Goal: Task Accomplishment & Management: Manage account settings

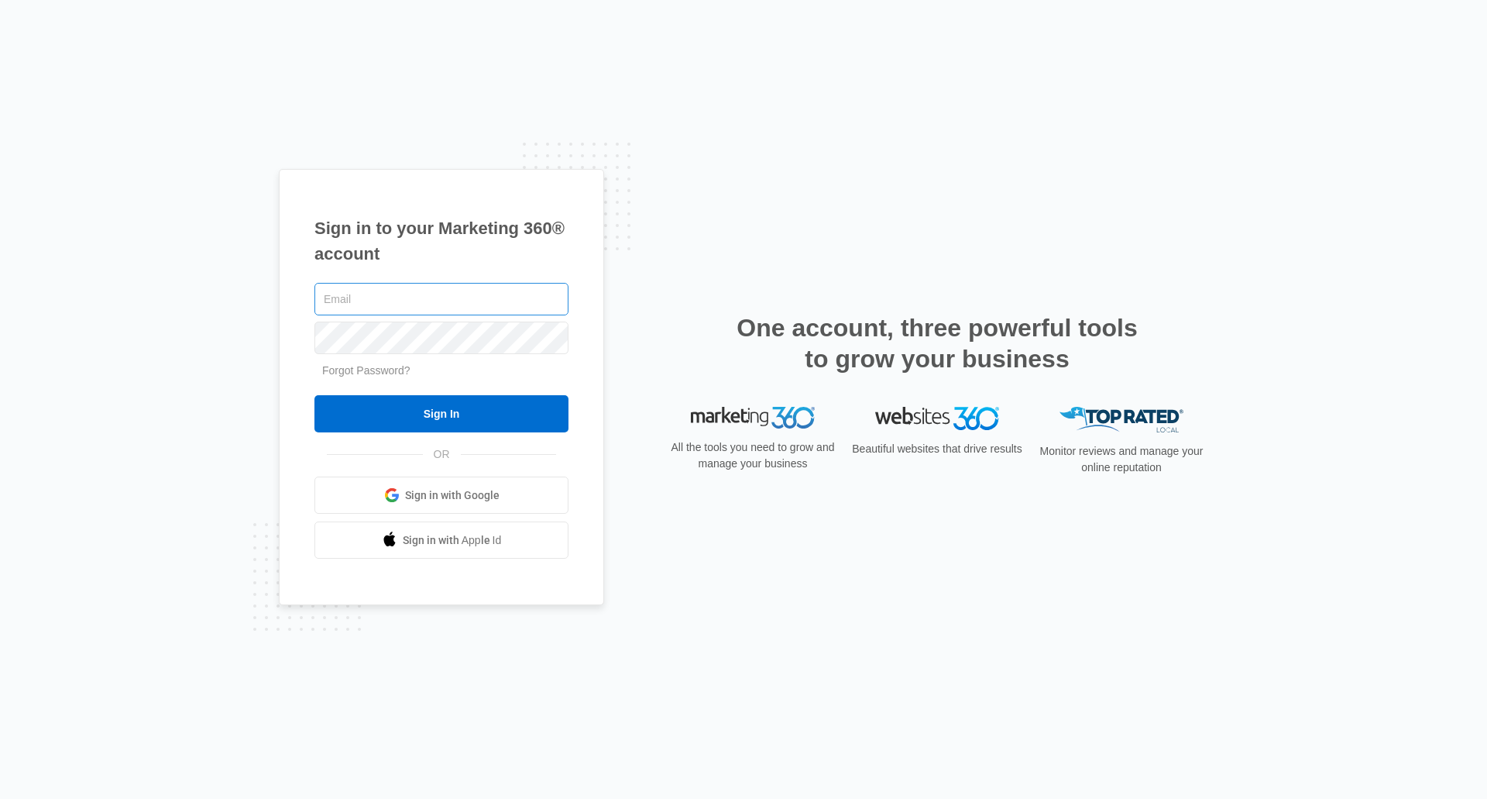
click at [343, 300] on input "text" at bounding box center [442, 299] width 254 height 33
click at [408, 302] on input "cberridge@prec" at bounding box center [442, 299] width 254 height 33
type input "[EMAIL_ADDRESS][DOMAIN_NAME]"
click at [315, 395] on input "Sign In" at bounding box center [442, 413] width 254 height 37
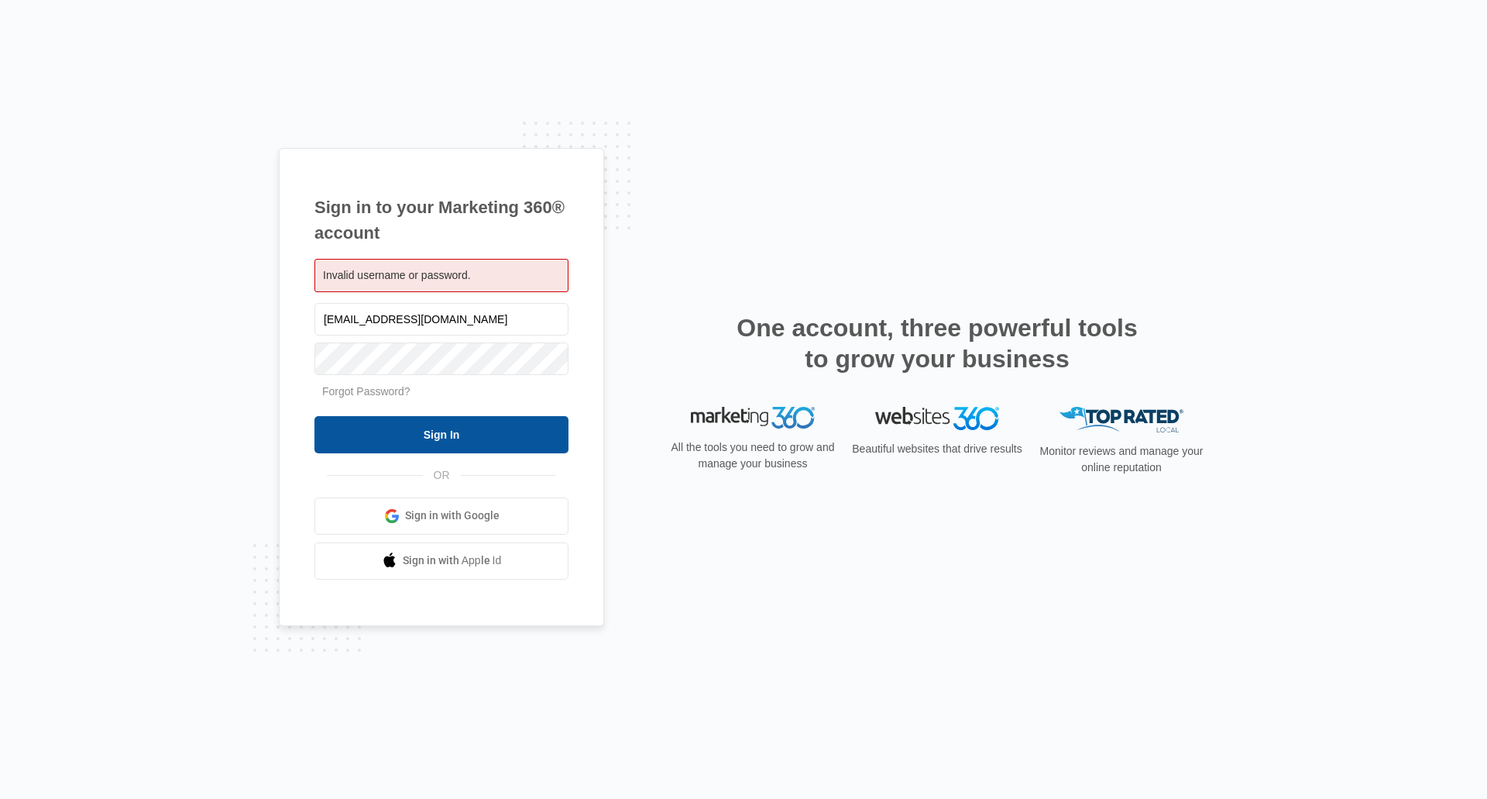
click at [376, 432] on input "Sign In" at bounding box center [442, 434] width 254 height 37
click at [379, 389] on link "Forgot Password?" at bounding box center [366, 391] width 88 height 12
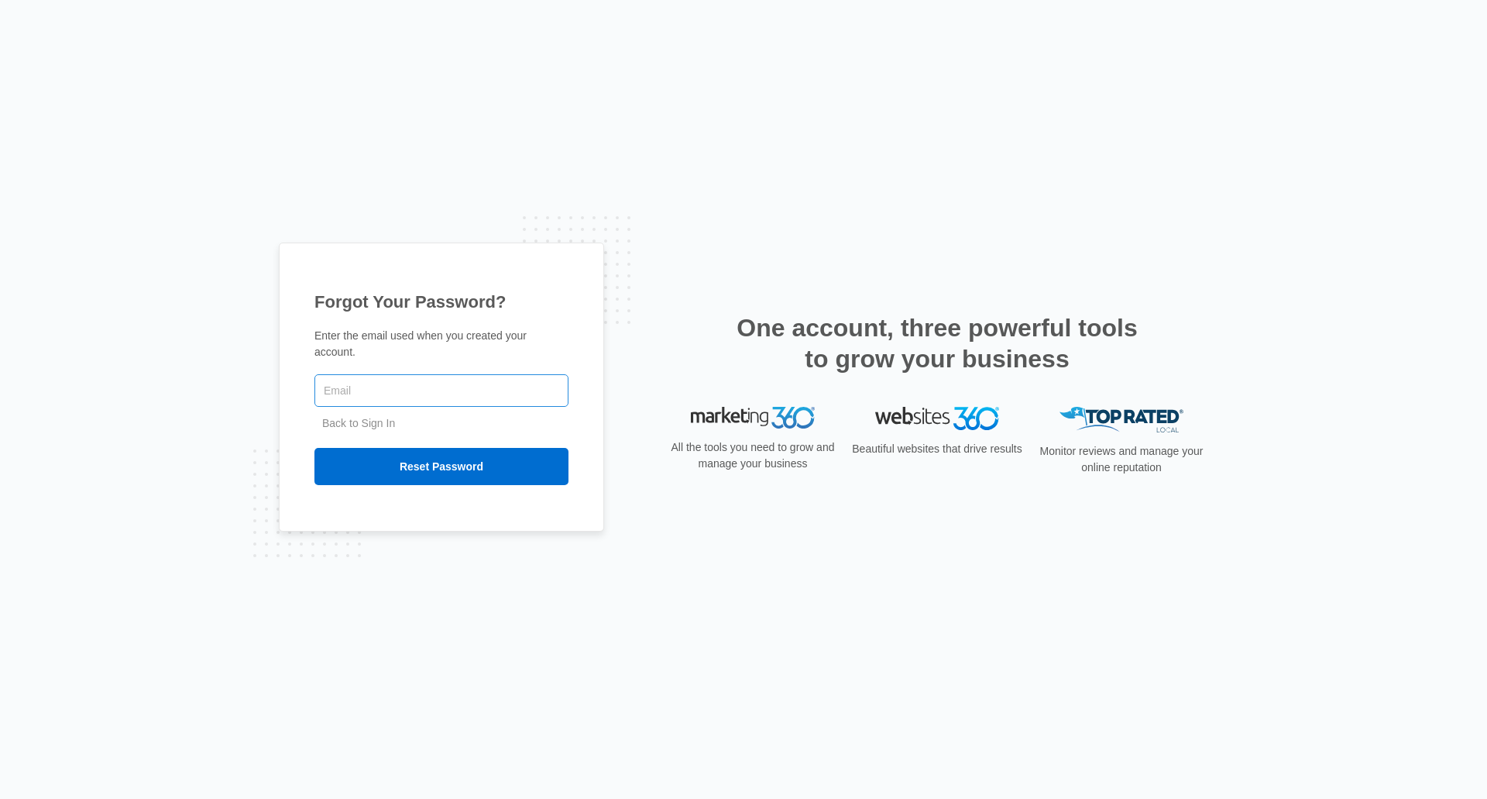
click at [328, 380] on input "text" at bounding box center [442, 390] width 254 height 33
type input "Cberridge@precisiondoor.net"
click at [434, 456] on input "Reset Password" at bounding box center [442, 466] width 254 height 37
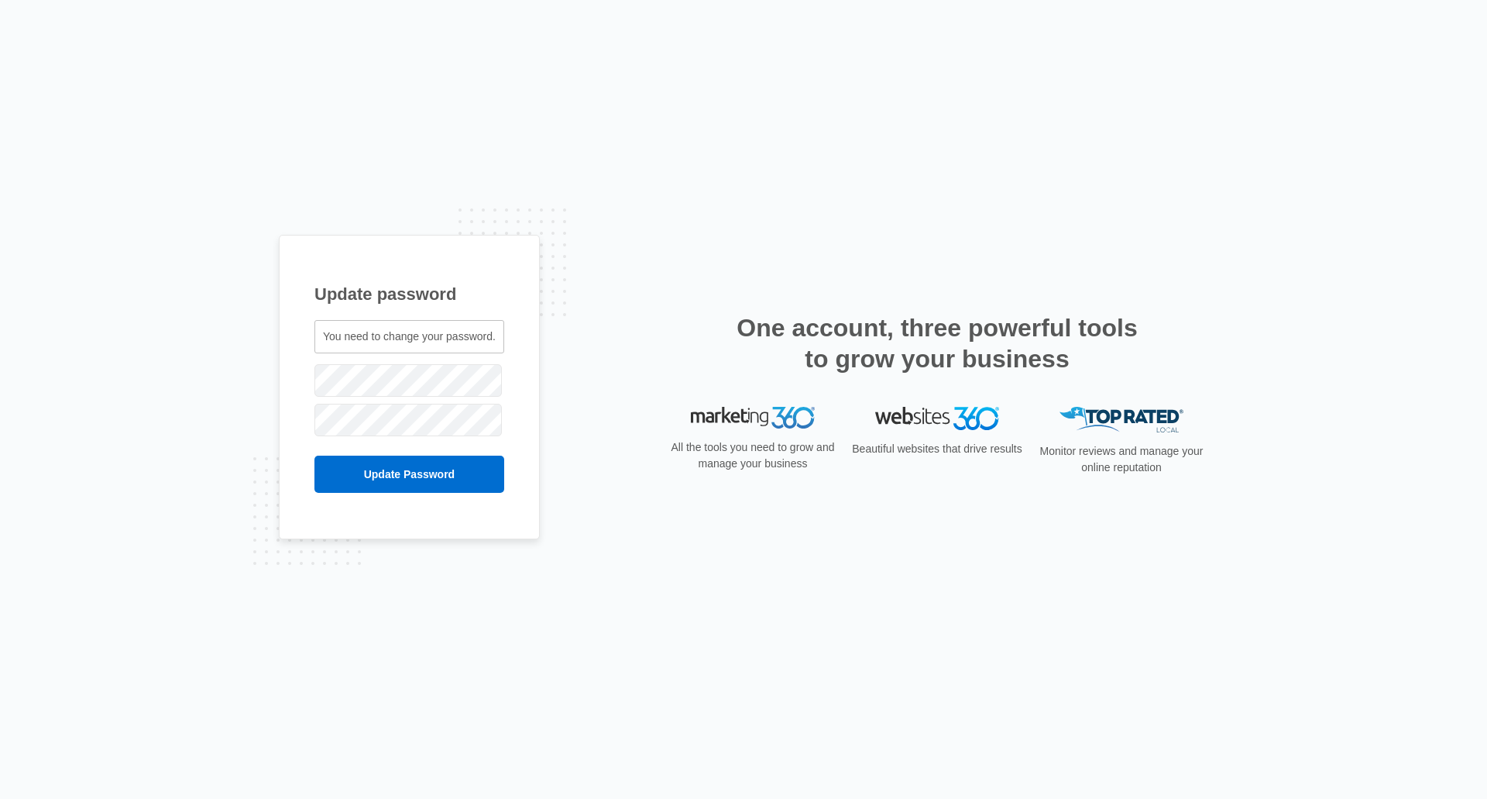
click at [341, 342] on span "You need to change your password." at bounding box center [409, 336] width 173 height 12
click at [342, 335] on span "You need to change your password." at bounding box center [409, 336] width 173 height 12
click at [338, 339] on span "You need to change your password." at bounding box center [409, 336] width 173 height 12
click at [315, 456] on input "Update Password" at bounding box center [410, 474] width 190 height 37
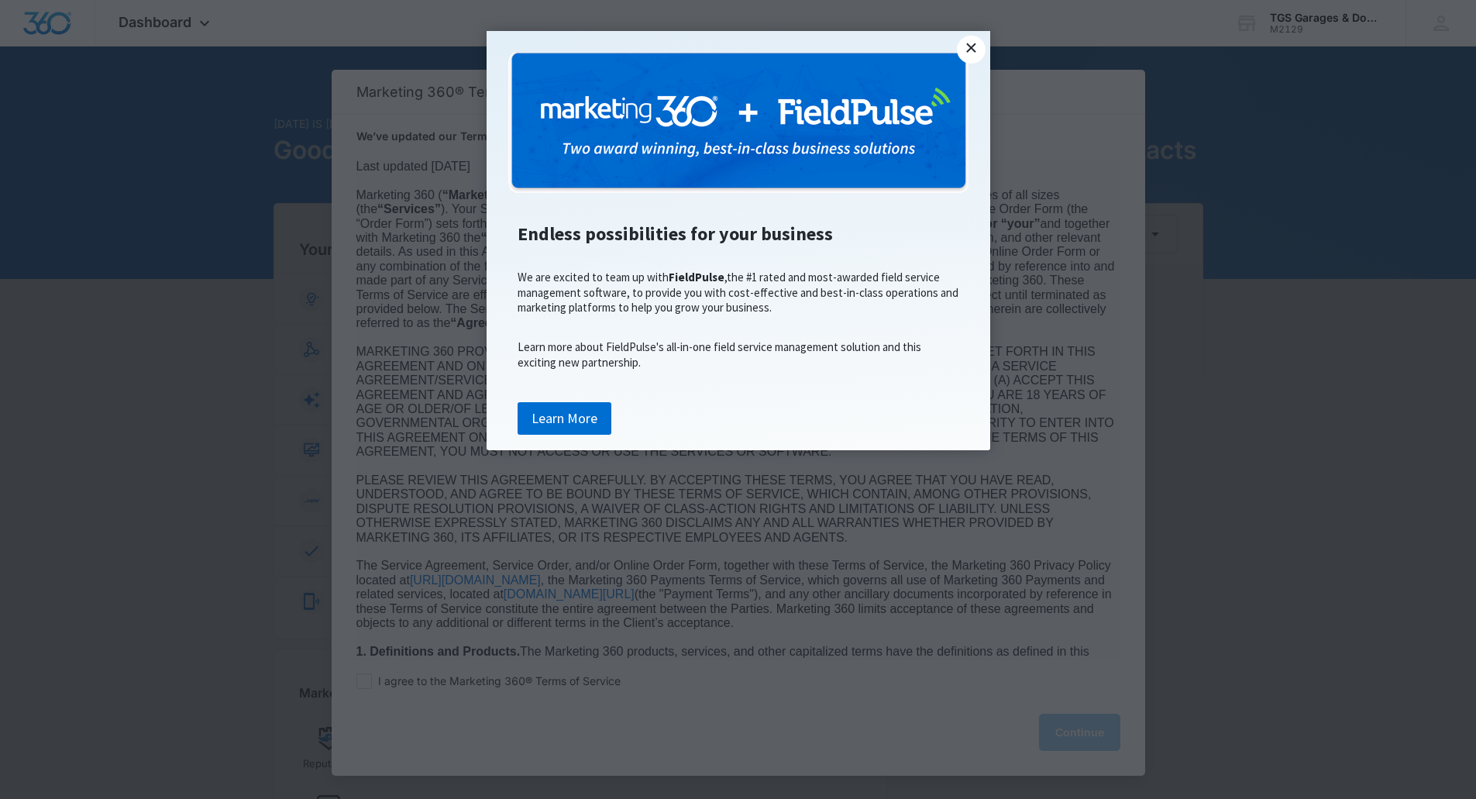
click at [976, 47] on link "×" at bounding box center [971, 50] width 28 height 28
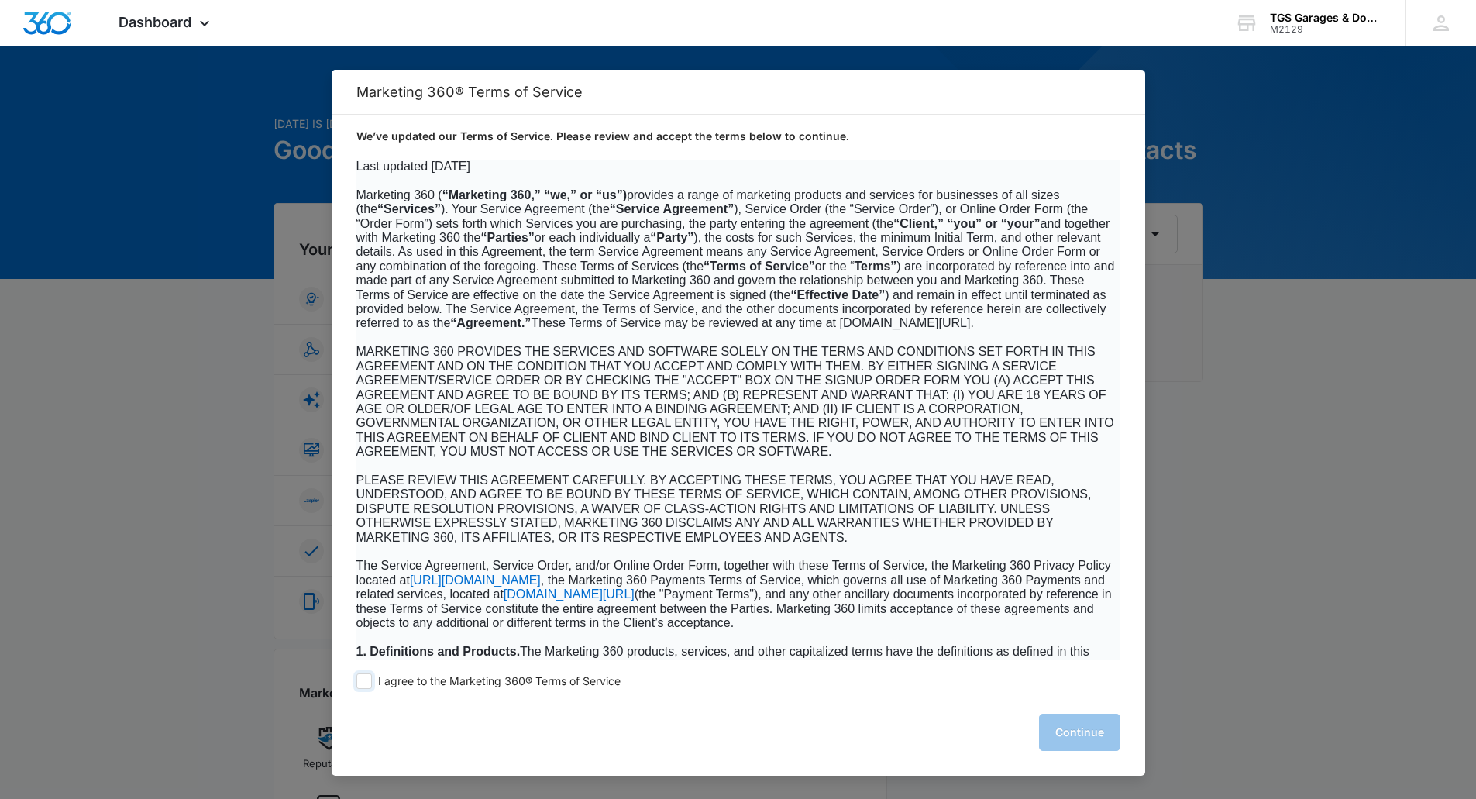
click at [370, 680] on span at bounding box center [363, 680] width 15 height 15
click at [370, 680] on input "I agree to the Marketing 360® Terms of Service" at bounding box center [363, 680] width 15 height 15
checkbox input "true"
drag, startPoint x: 1071, startPoint y: 732, endPoint x: 988, endPoint y: 734, distance: 82.9
click at [1069, 732] on button "Continue" at bounding box center [1079, 731] width 81 height 37
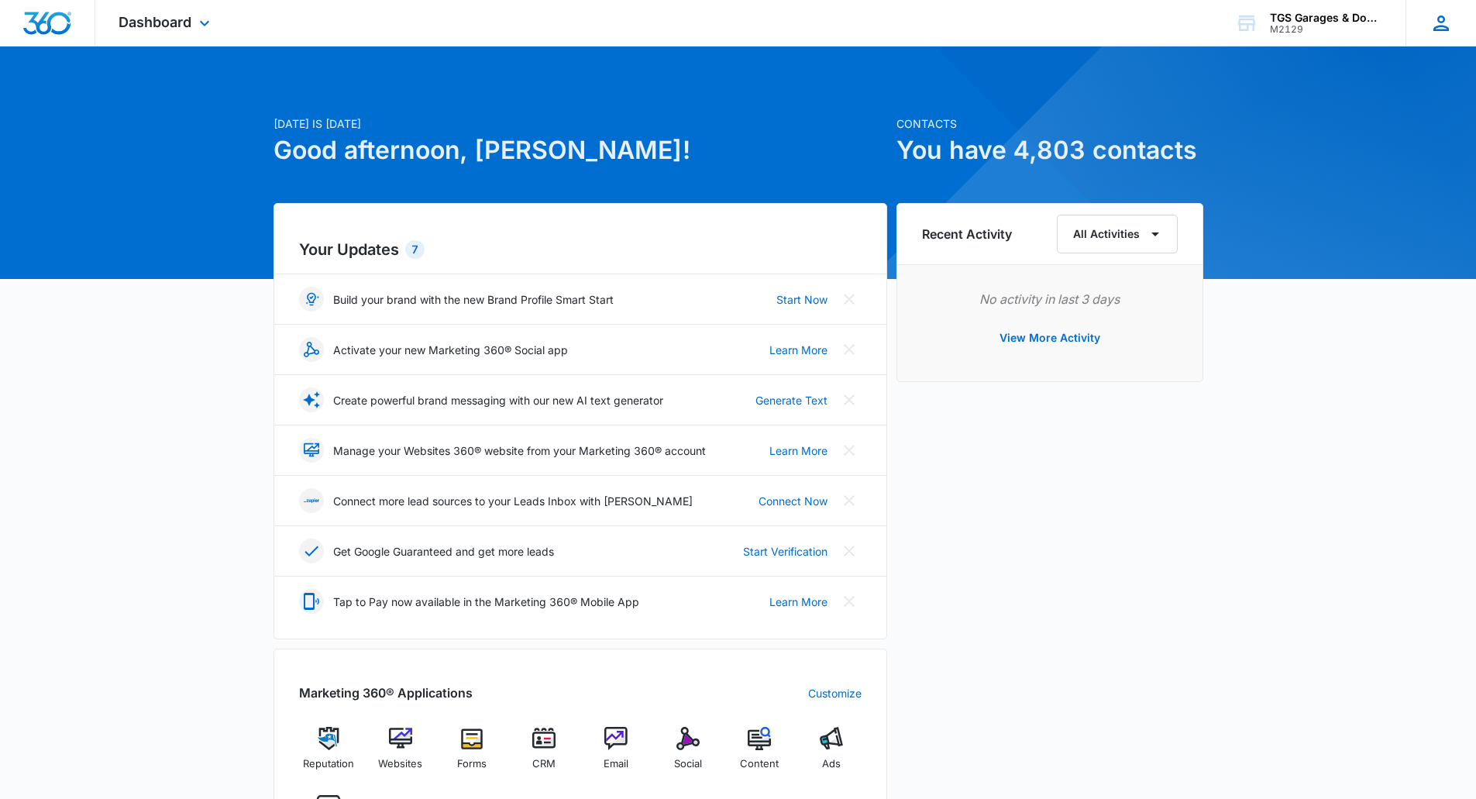
click at [1430, 19] on icon at bounding box center [1440, 23] width 23 height 23
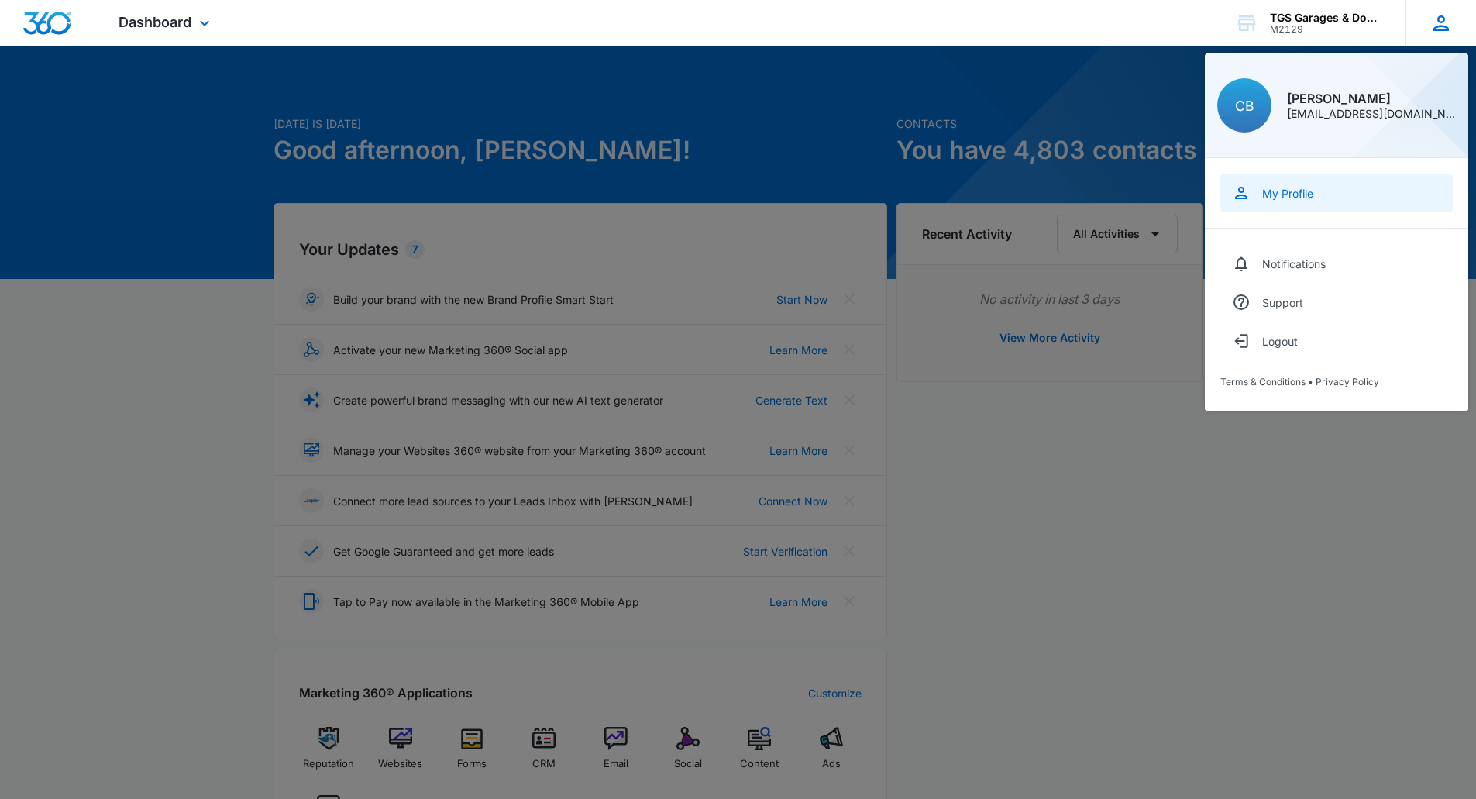
click at [1274, 198] on div "My Profile" at bounding box center [1287, 193] width 51 height 13
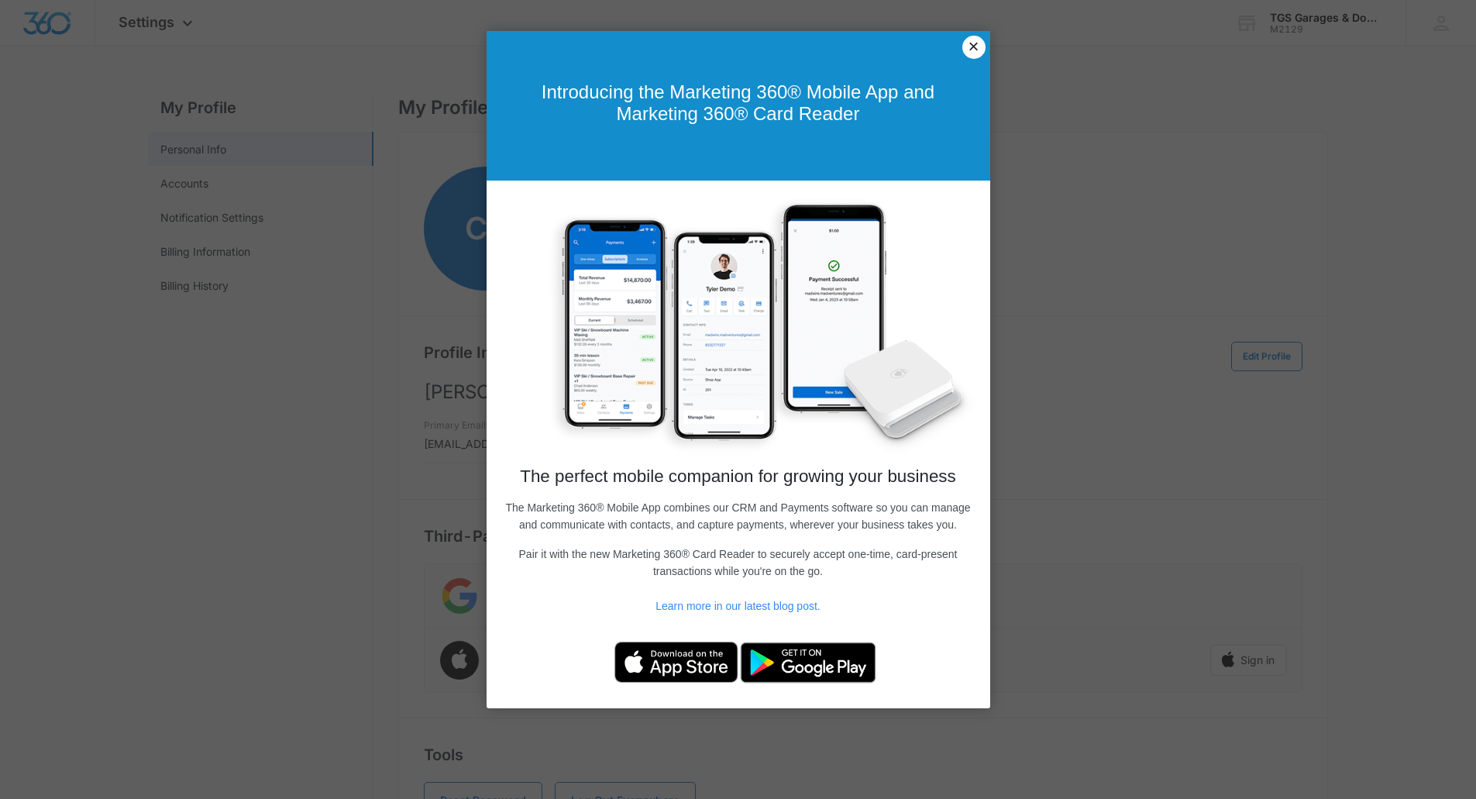
click at [973, 44] on link "×" at bounding box center [973, 47] width 23 height 23
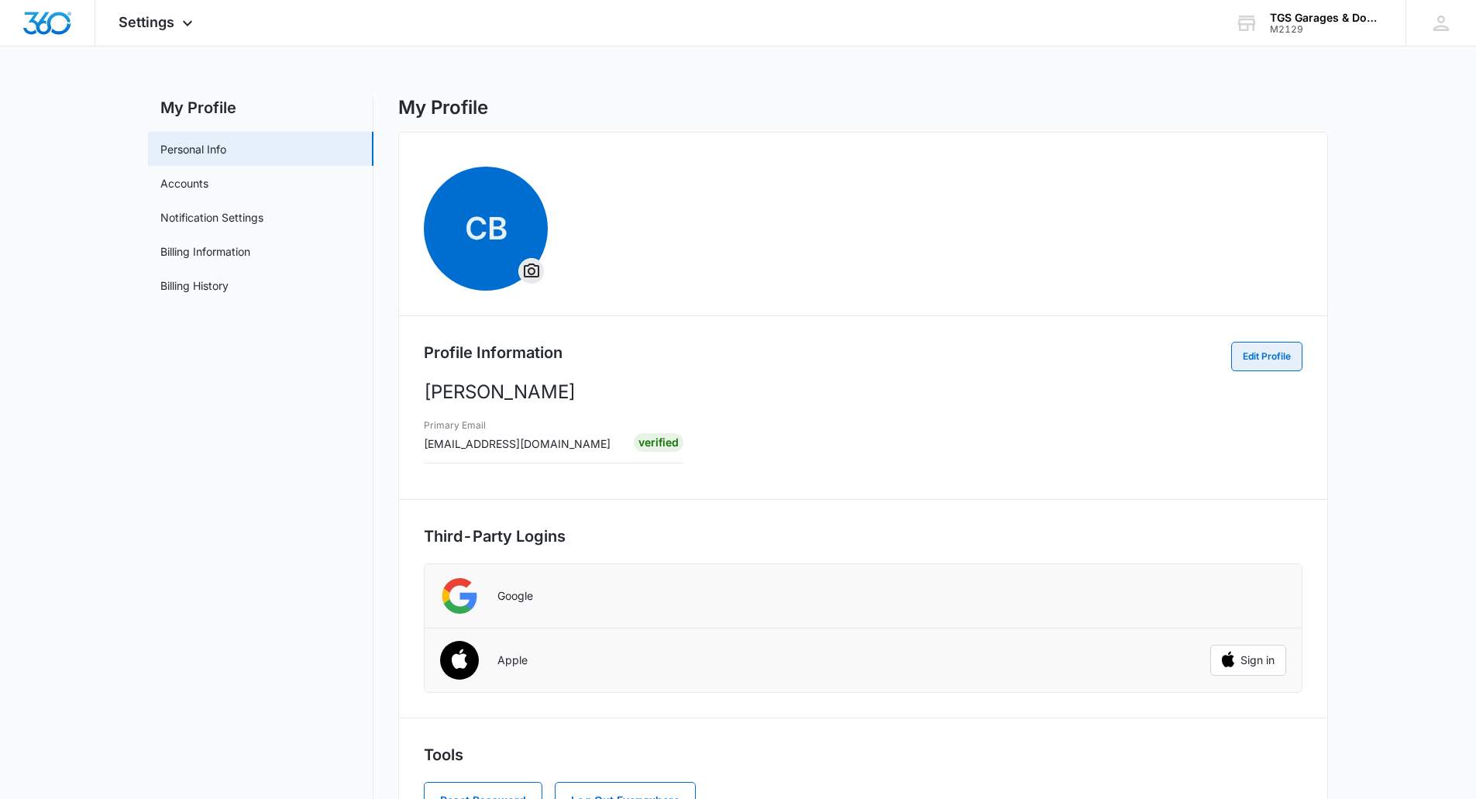
click at [1247, 352] on button "Edit Profile" at bounding box center [1266, 356] width 71 height 29
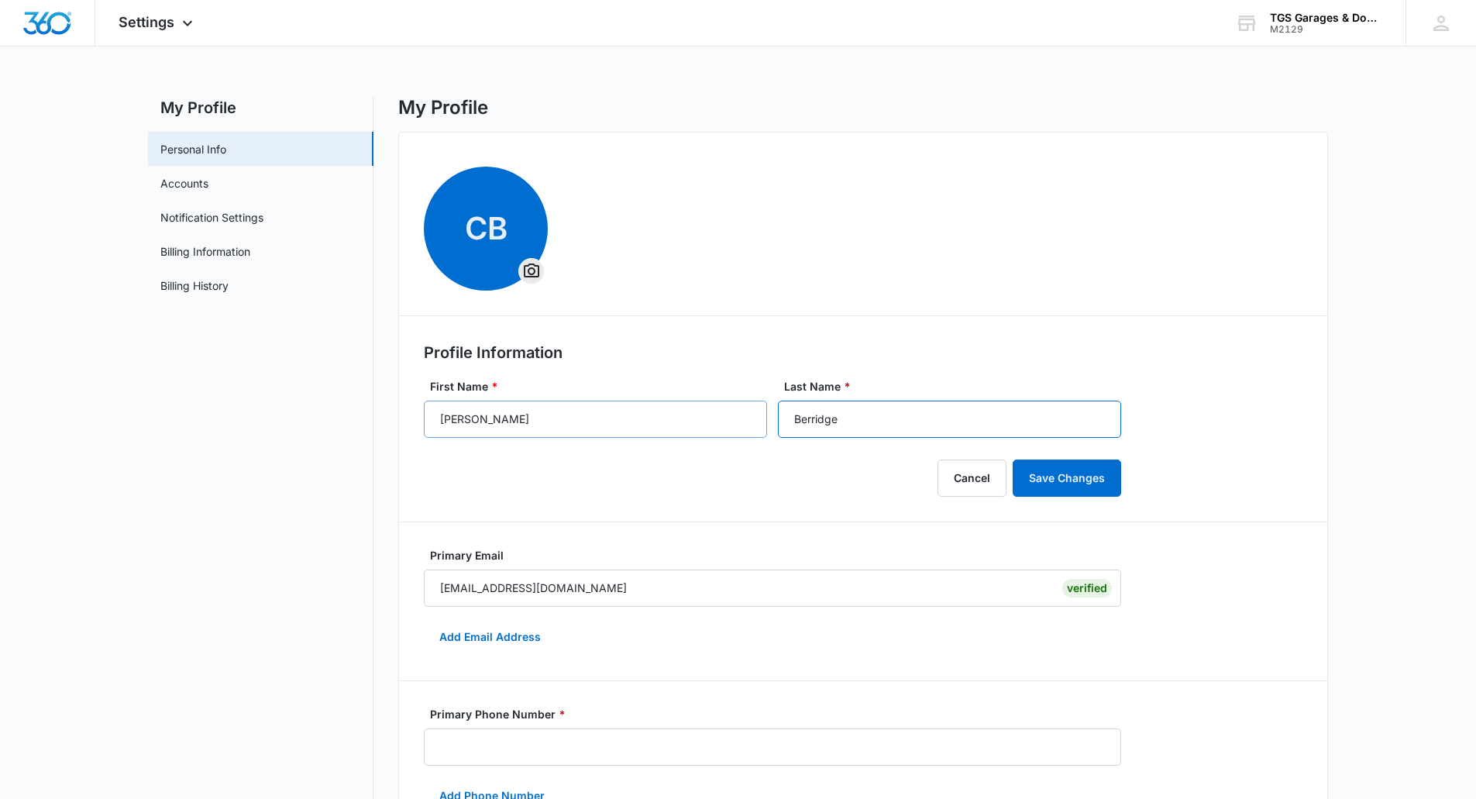
drag, startPoint x: 866, startPoint y: 422, endPoint x: 758, endPoint y: 421, distance: 107.7
click at [758, 421] on div "First Name * Colleen Last Name * Berridge" at bounding box center [788, 408] width 728 height 60
type input "Costello"
click at [714, 486] on div "Cancel Save Changes" at bounding box center [788, 477] width 728 height 37
click at [1040, 473] on button "Save Changes" at bounding box center [1066, 477] width 108 height 37
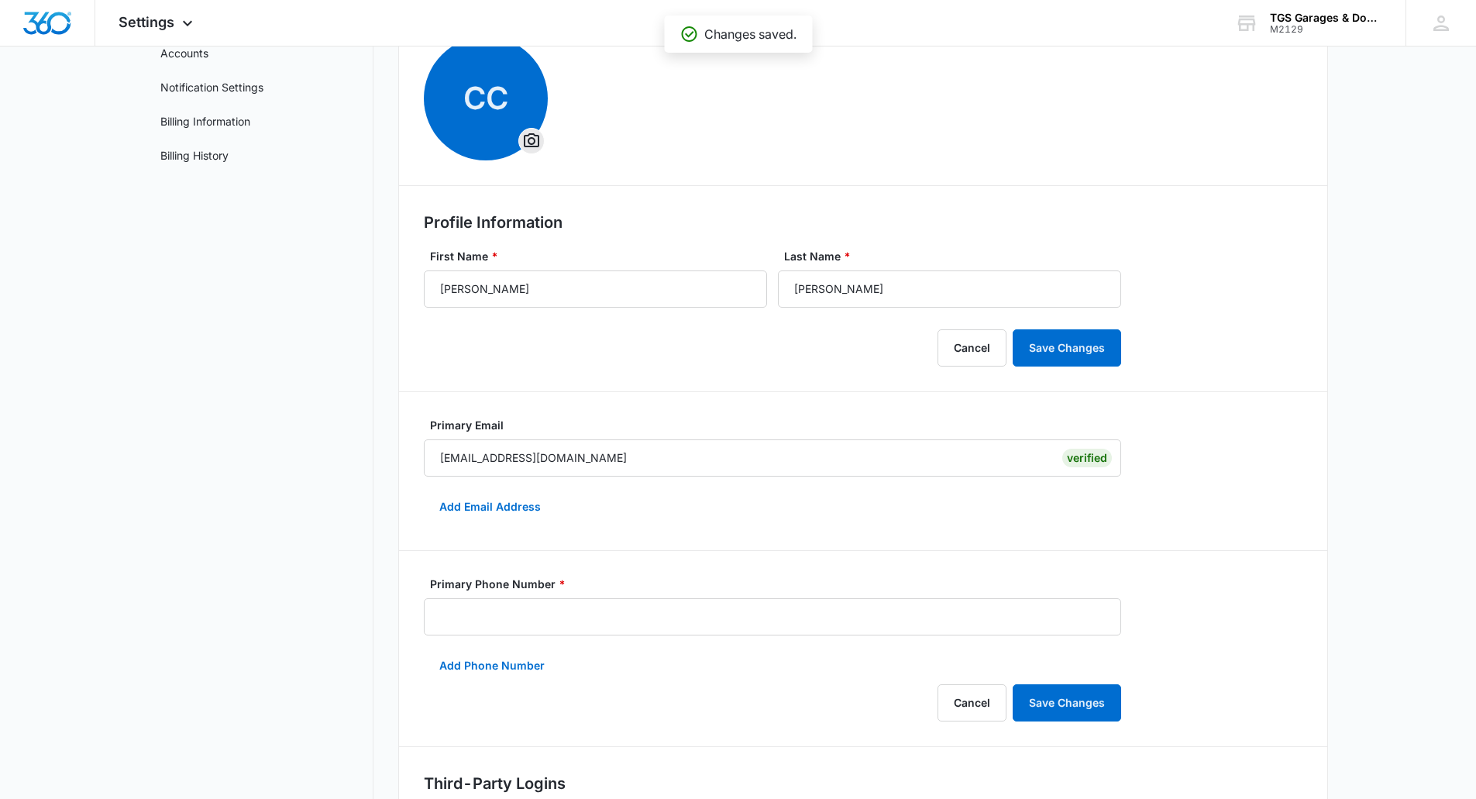
scroll to position [155, 0]
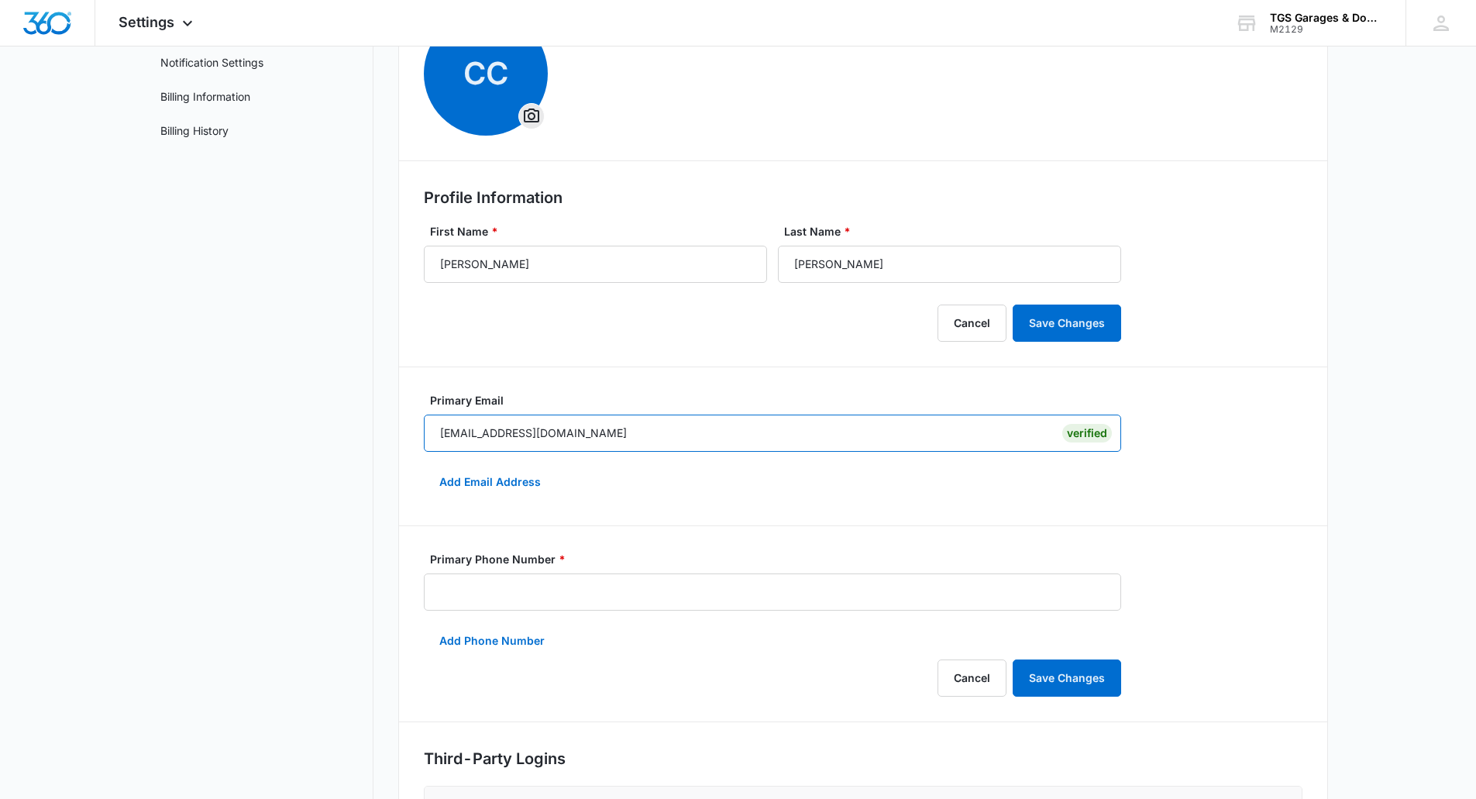
drag, startPoint x: 614, startPoint y: 435, endPoint x: 376, endPoint y: 429, distance: 238.7
click at [376, 429] on div "My Profile Personal Info Accounts Notification Settings Billing Information Bil…" at bounding box center [738, 504] width 1180 height 1126
click at [538, 501] on div "CC Profile Information First Name * Colleen Last Name * Costello Cancel Save Ch…" at bounding box center [863, 522] width 930 height 1090
click at [500, 482] on button "Add Email Address" at bounding box center [490, 481] width 132 height 37
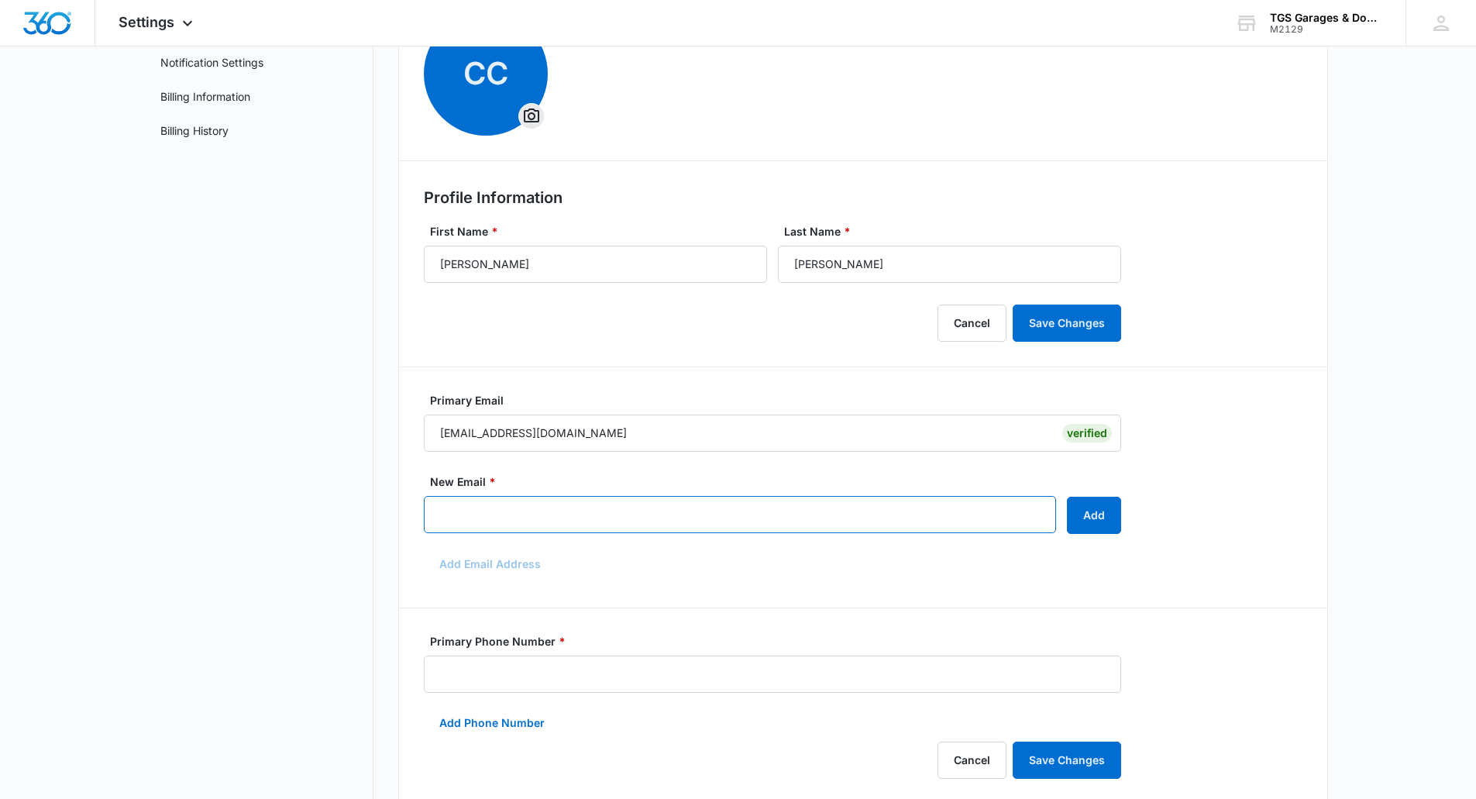
click at [458, 513] on input "New Email *" at bounding box center [740, 514] width 632 height 37
type input "ccostello@precisiondoor.net"
click at [1088, 512] on button "Add" at bounding box center [1094, 515] width 54 height 37
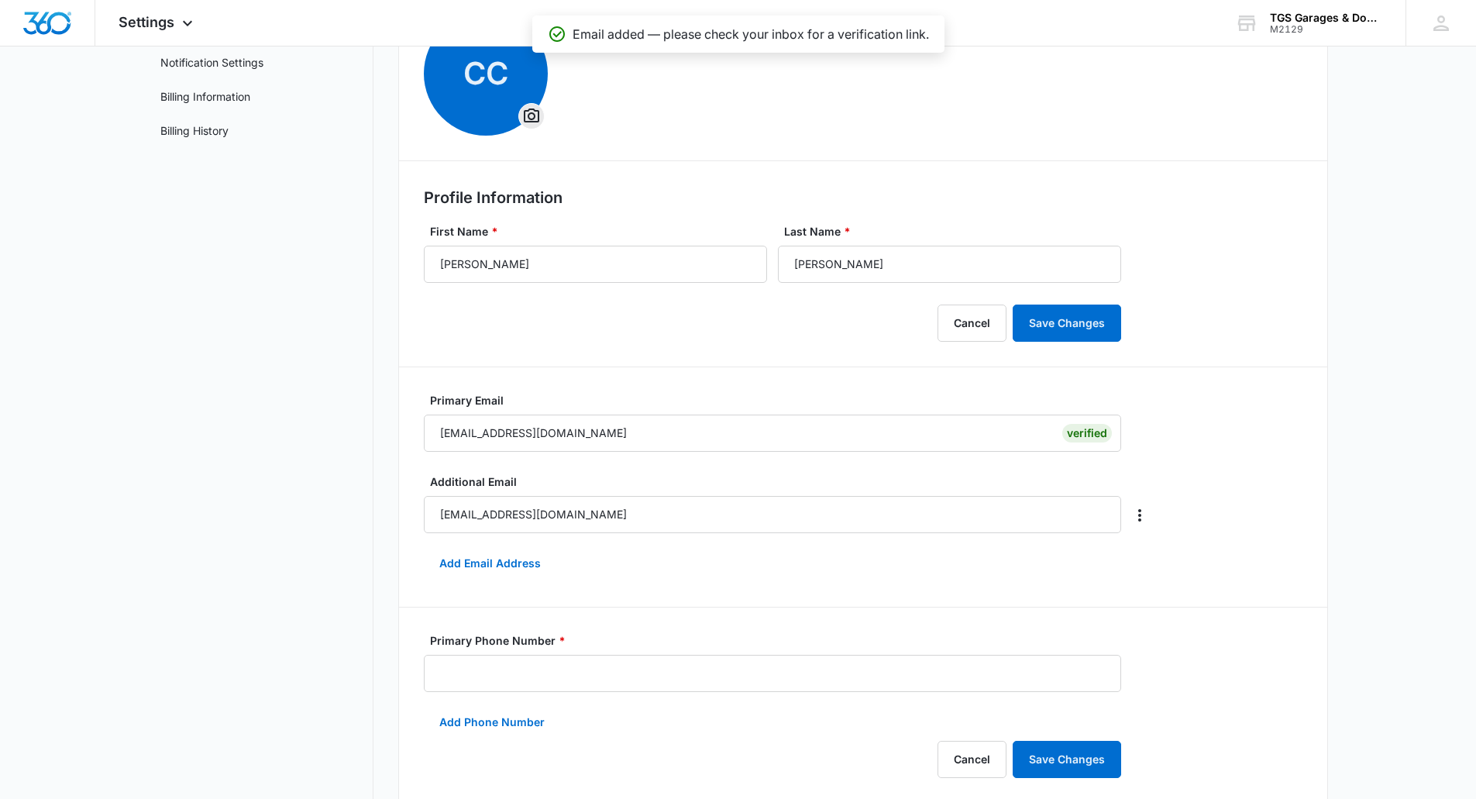
click at [603, 571] on div "Primary Email cberridge@precisiondoor.net Verified Additional Email ccostello@p…" at bounding box center [788, 487] width 728 height 190
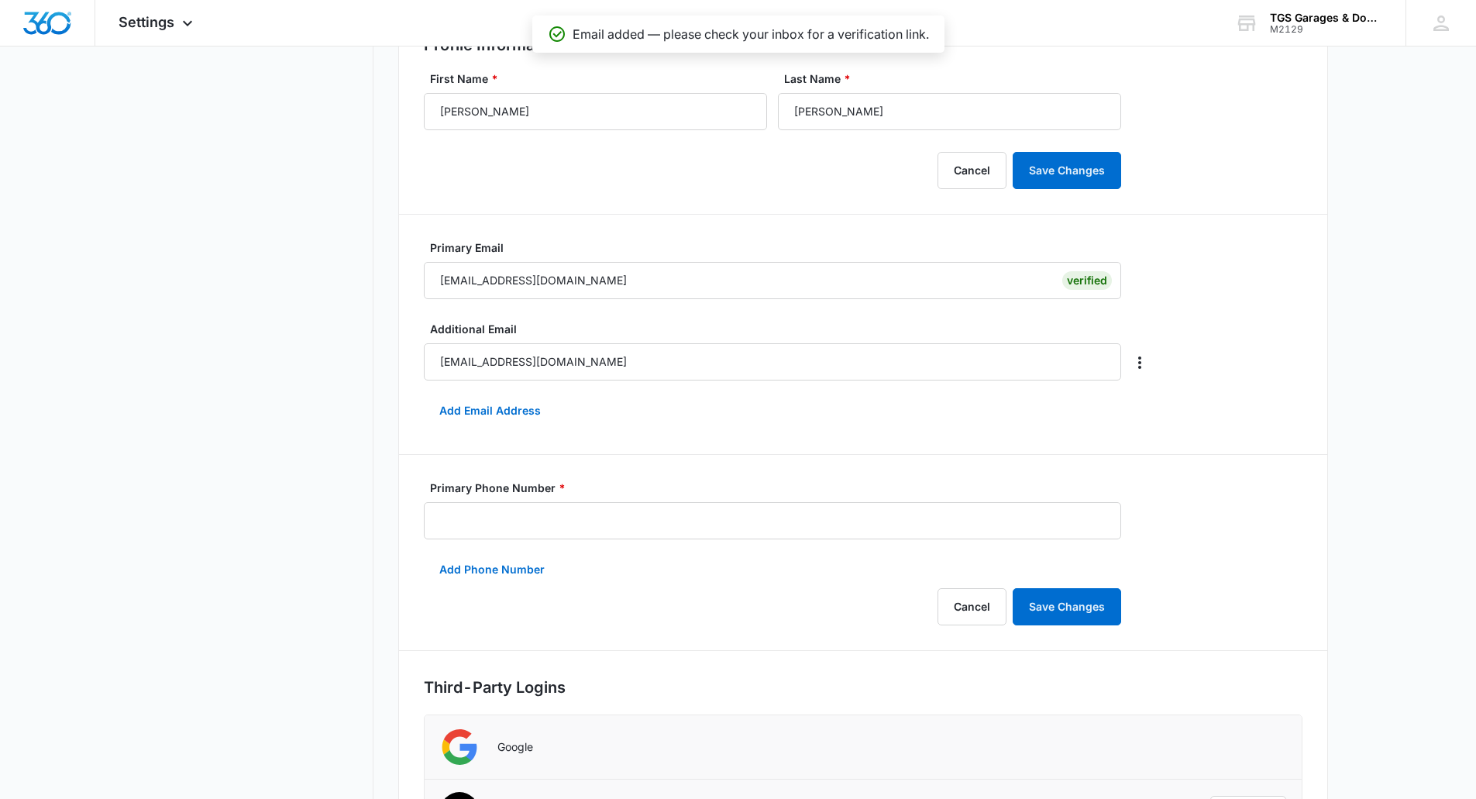
scroll to position [387, 0]
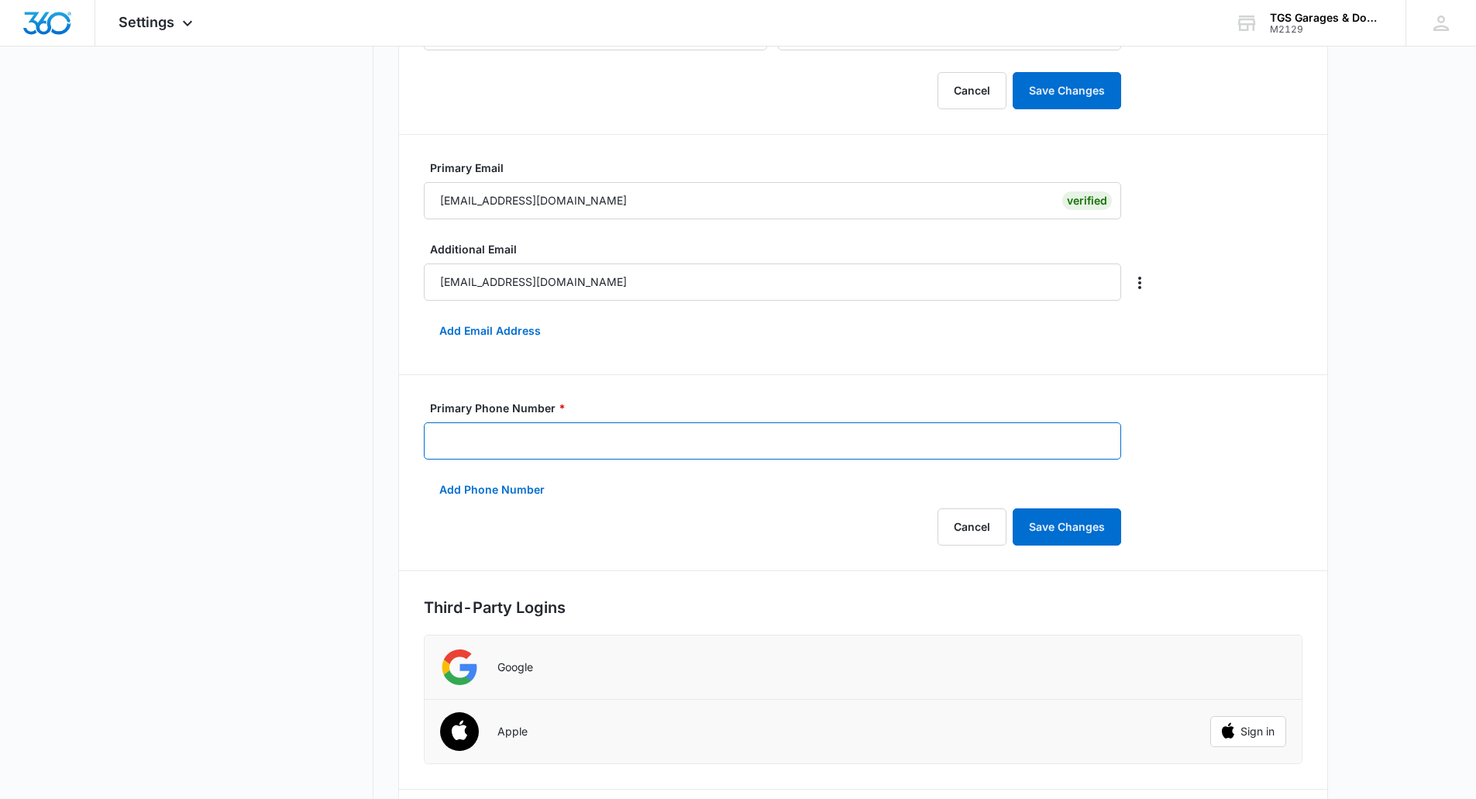
click at [473, 446] on input "Primary Phone Number *" at bounding box center [772, 440] width 697 height 37
click at [665, 580] on div "CC Profile Information First Name * Colleen Last Name * Costello Cancel Save Ch…" at bounding box center [863, 329] width 930 height 1171
click at [1066, 525] on button "Save Changes" at bounding box center [1066, 526] width 108 height 37
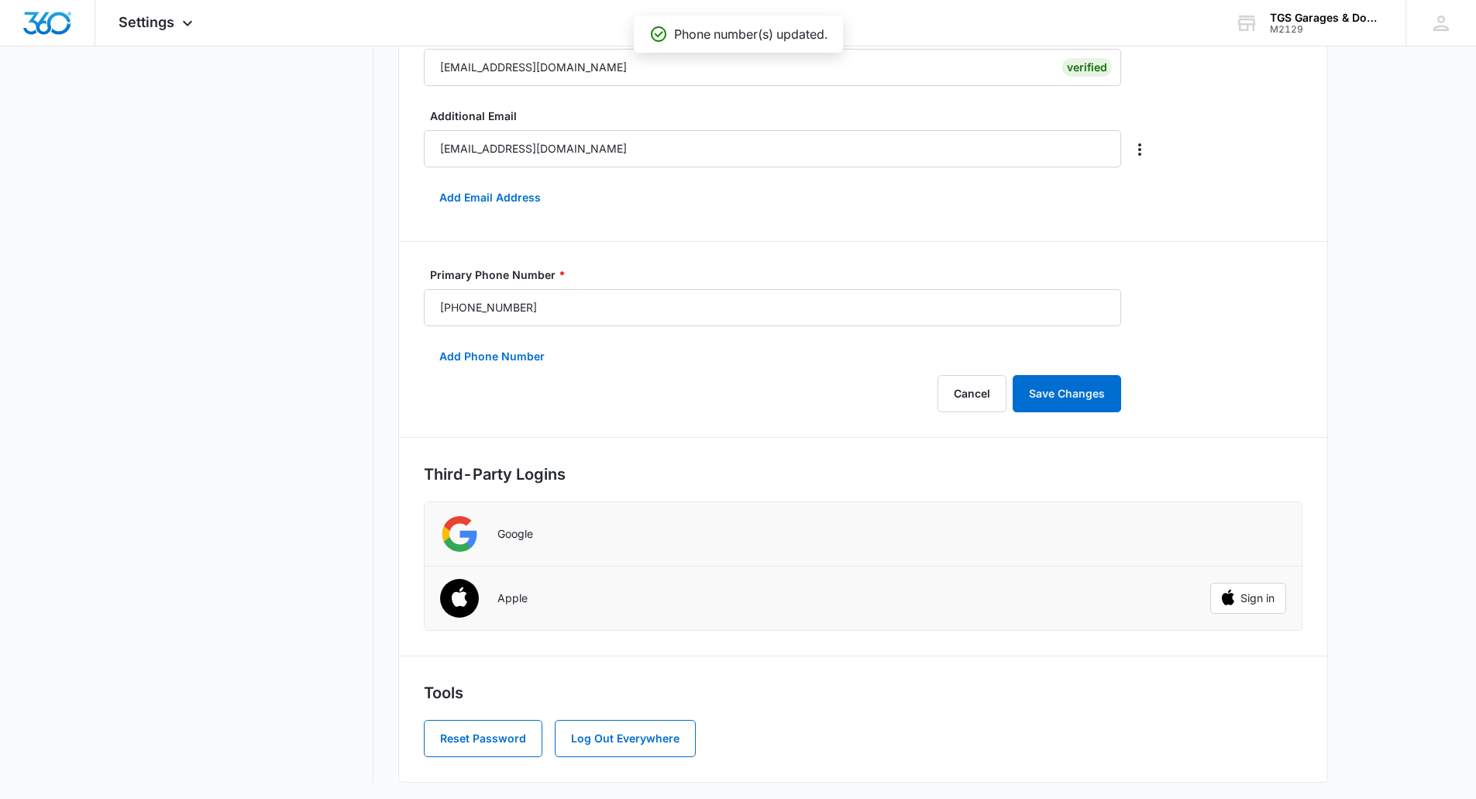
scroll to position [523, 0]
click at [1085, 386] on button "Save Changes" at bounding box center [1066, 391] width 108 height 37
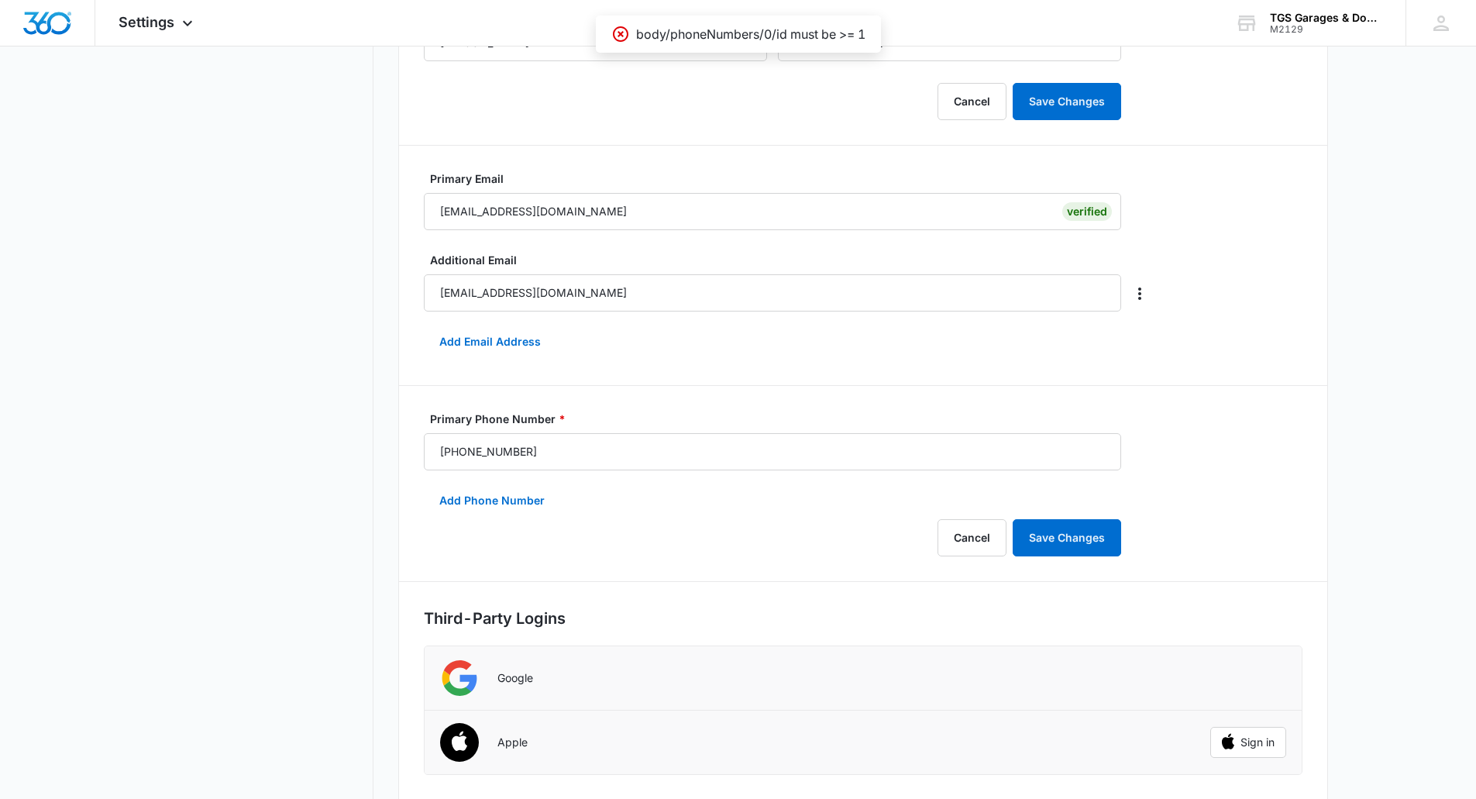
scroll to position [368, 0]
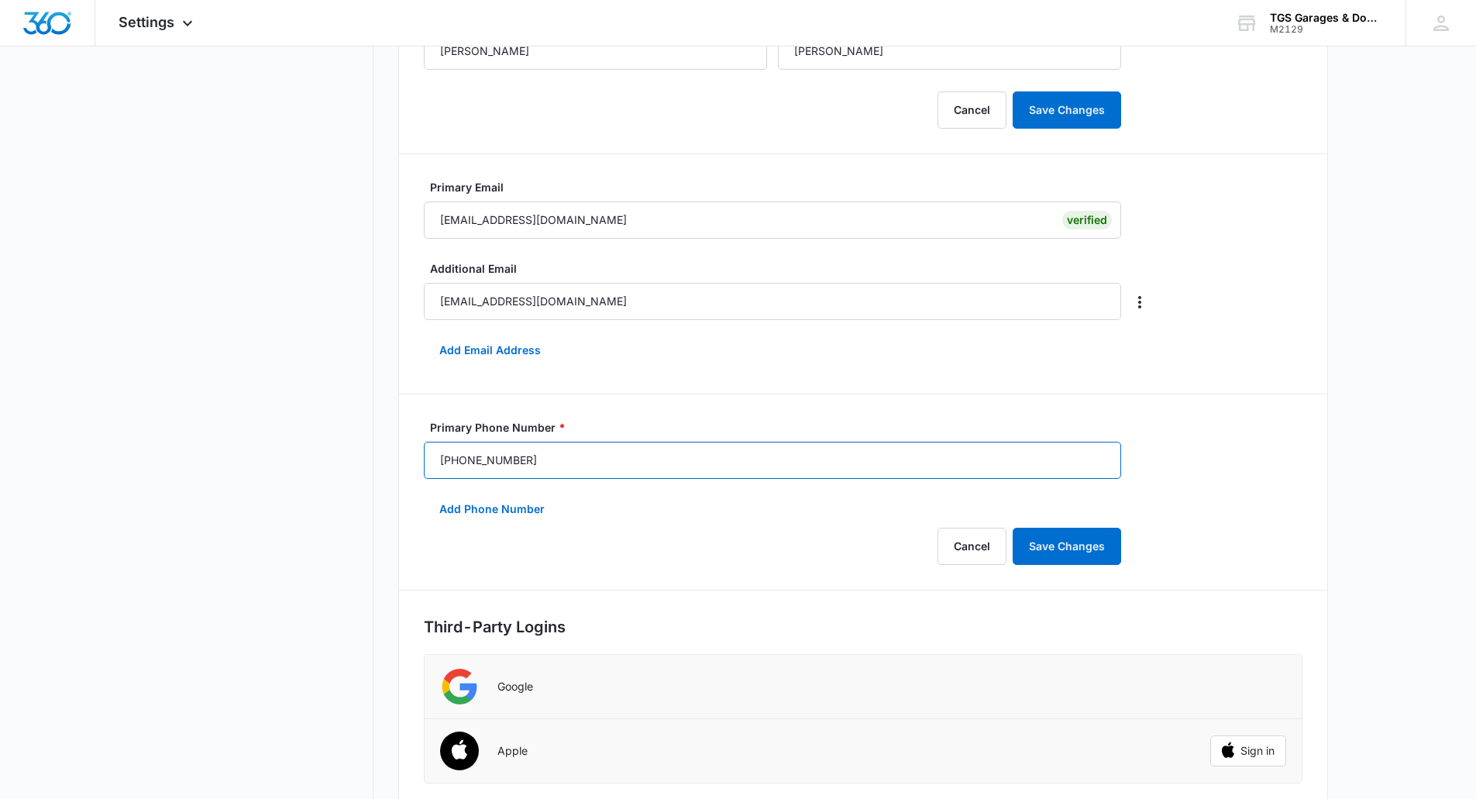
click at [493, 463] on input "(732) 836-9090" at bounding box center [772, 460] width 697 height 37
type input "(732) 836-9090"
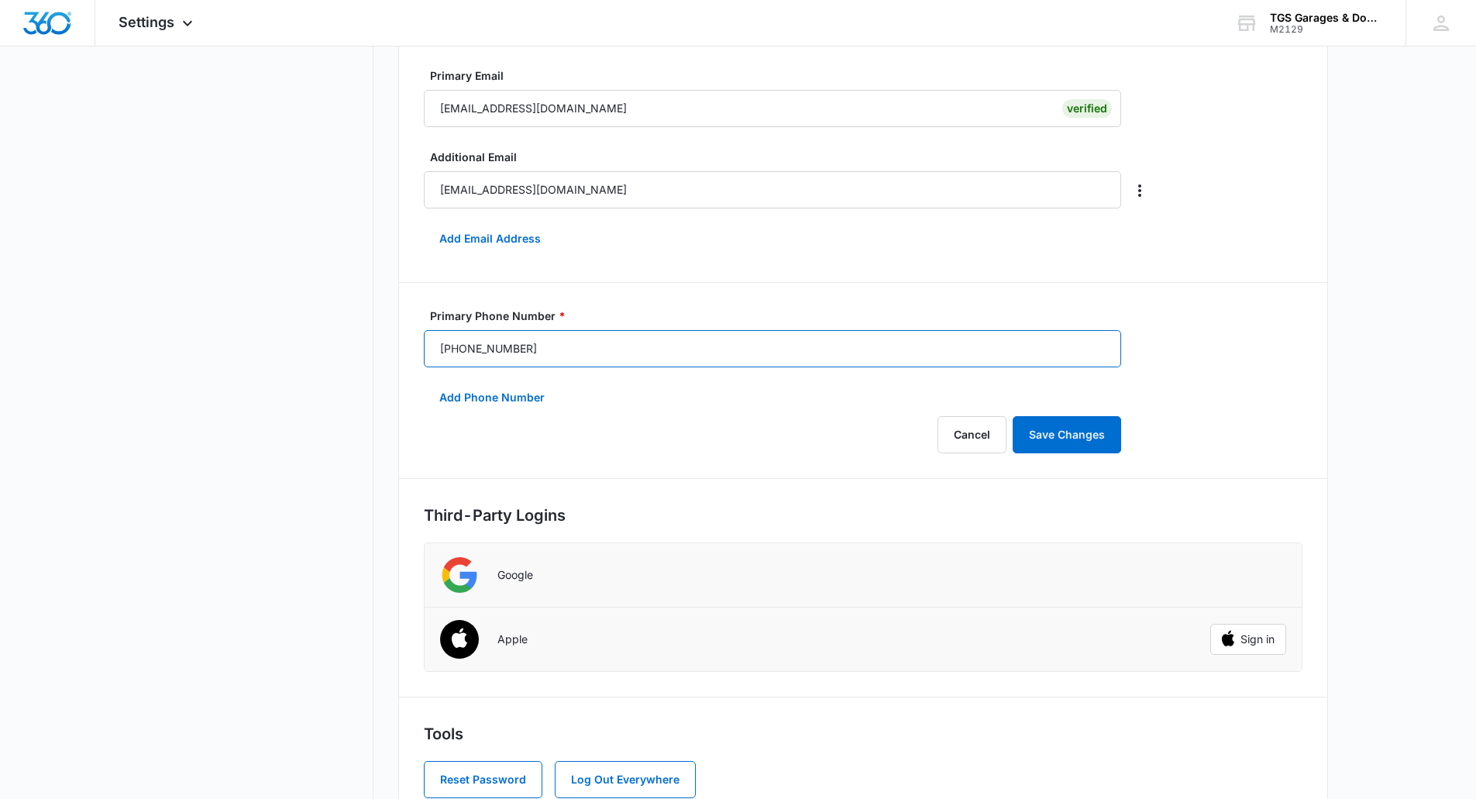
scroll to position [523, 0]
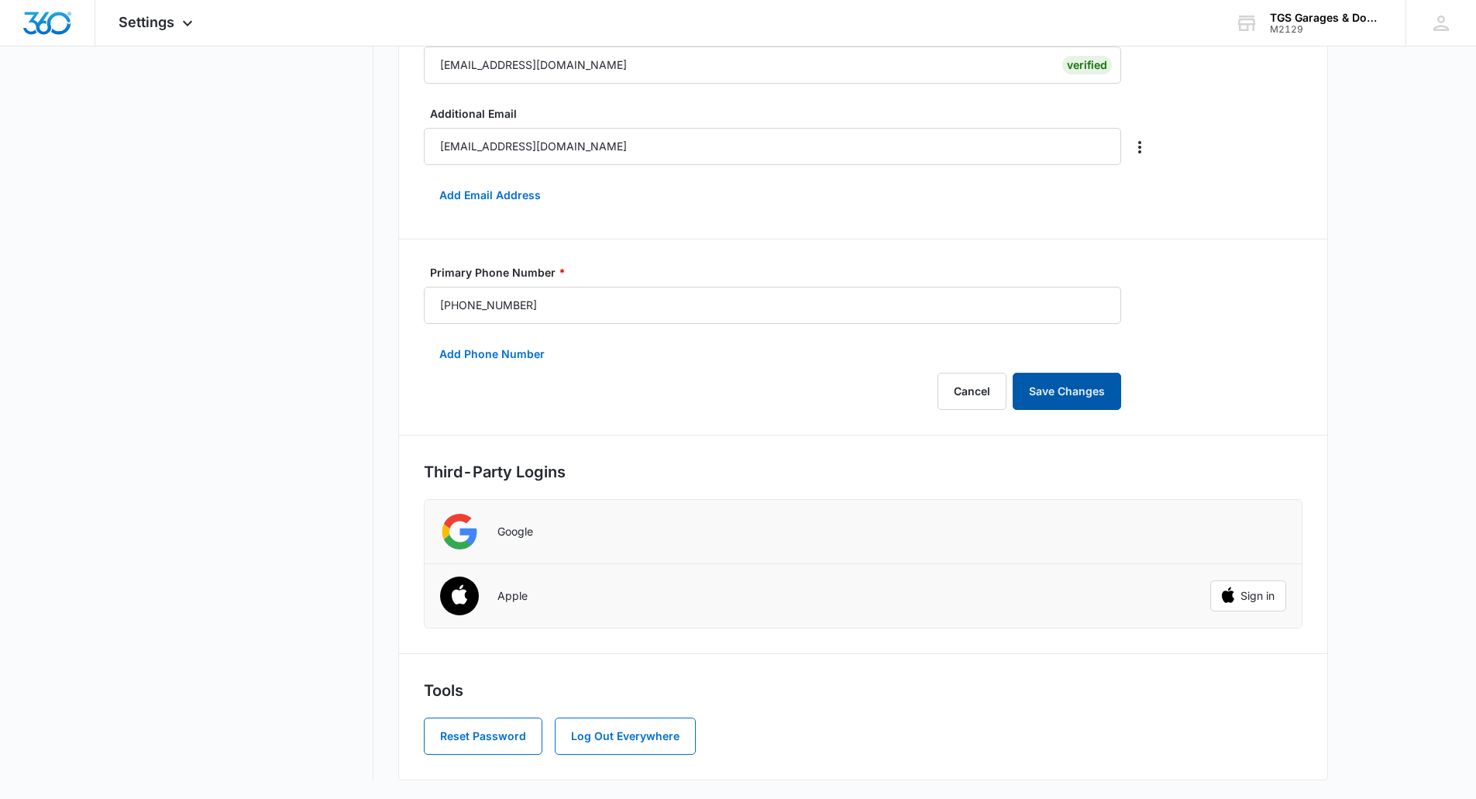
click at [1037, 394] on button "Save Changes" at bounding box center [1066, 391] width 108 height 37
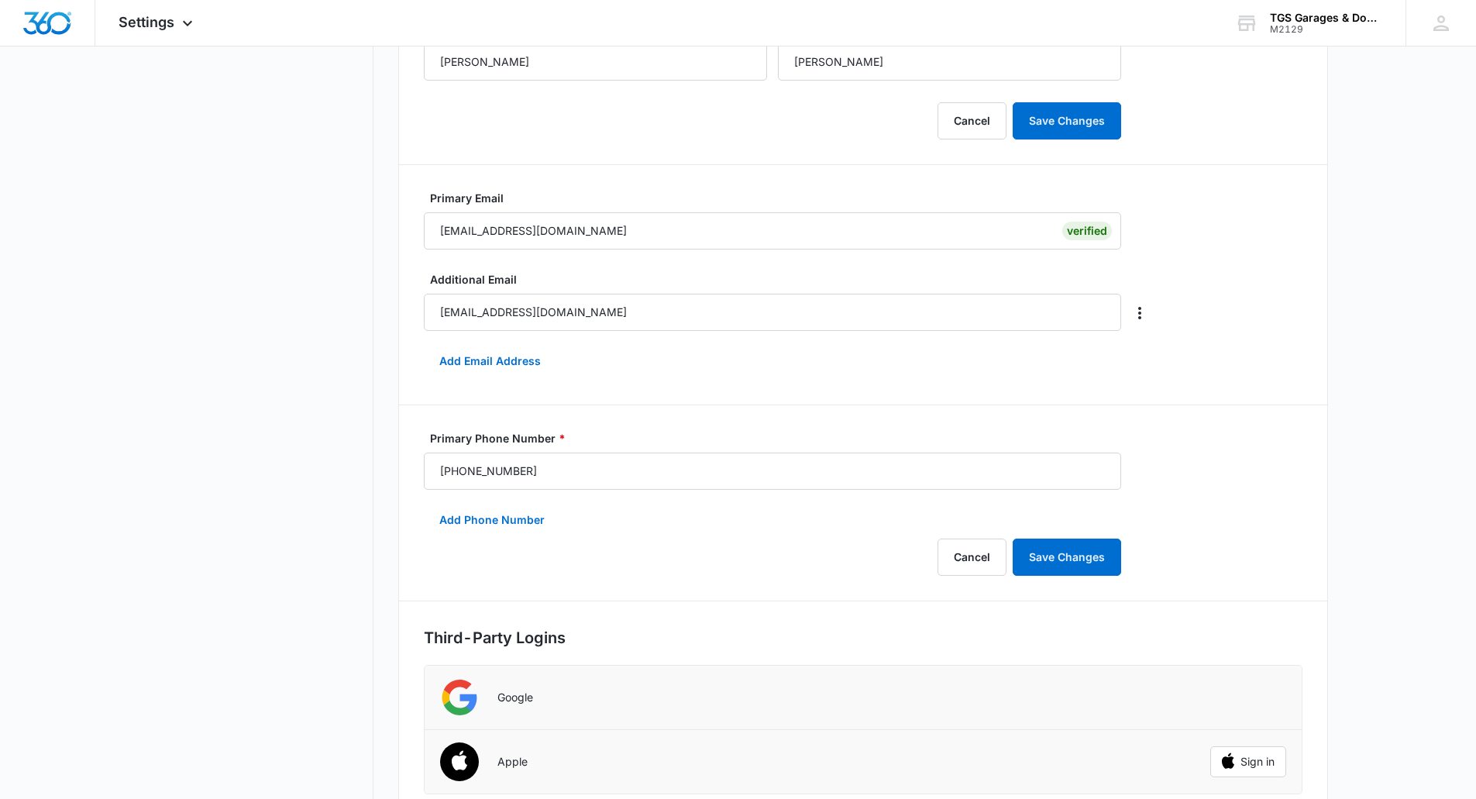
scroll to position [387, 0]
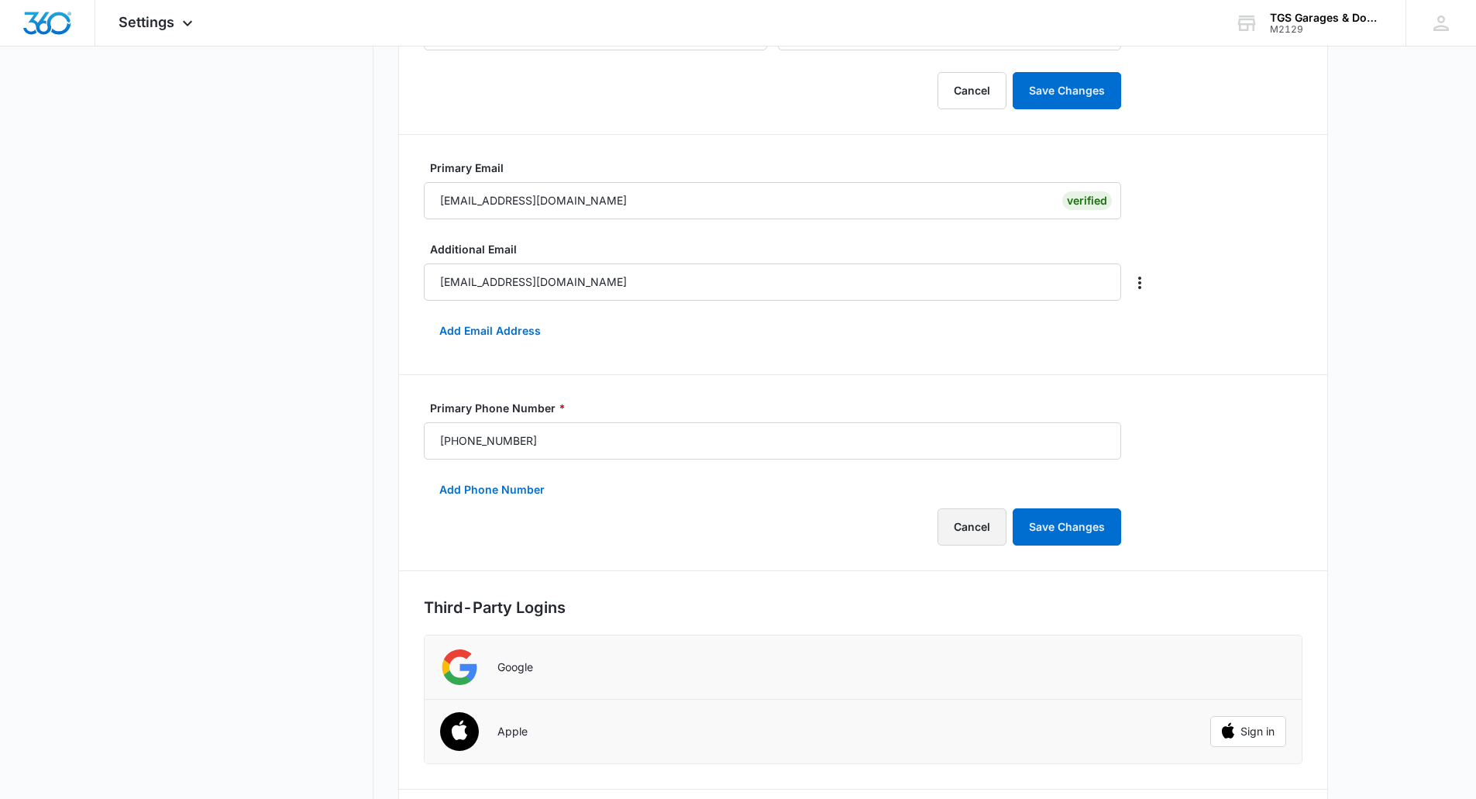
click at [982, 522] on button "Cancel" at bounding box center [971, 526] width 69 height 37
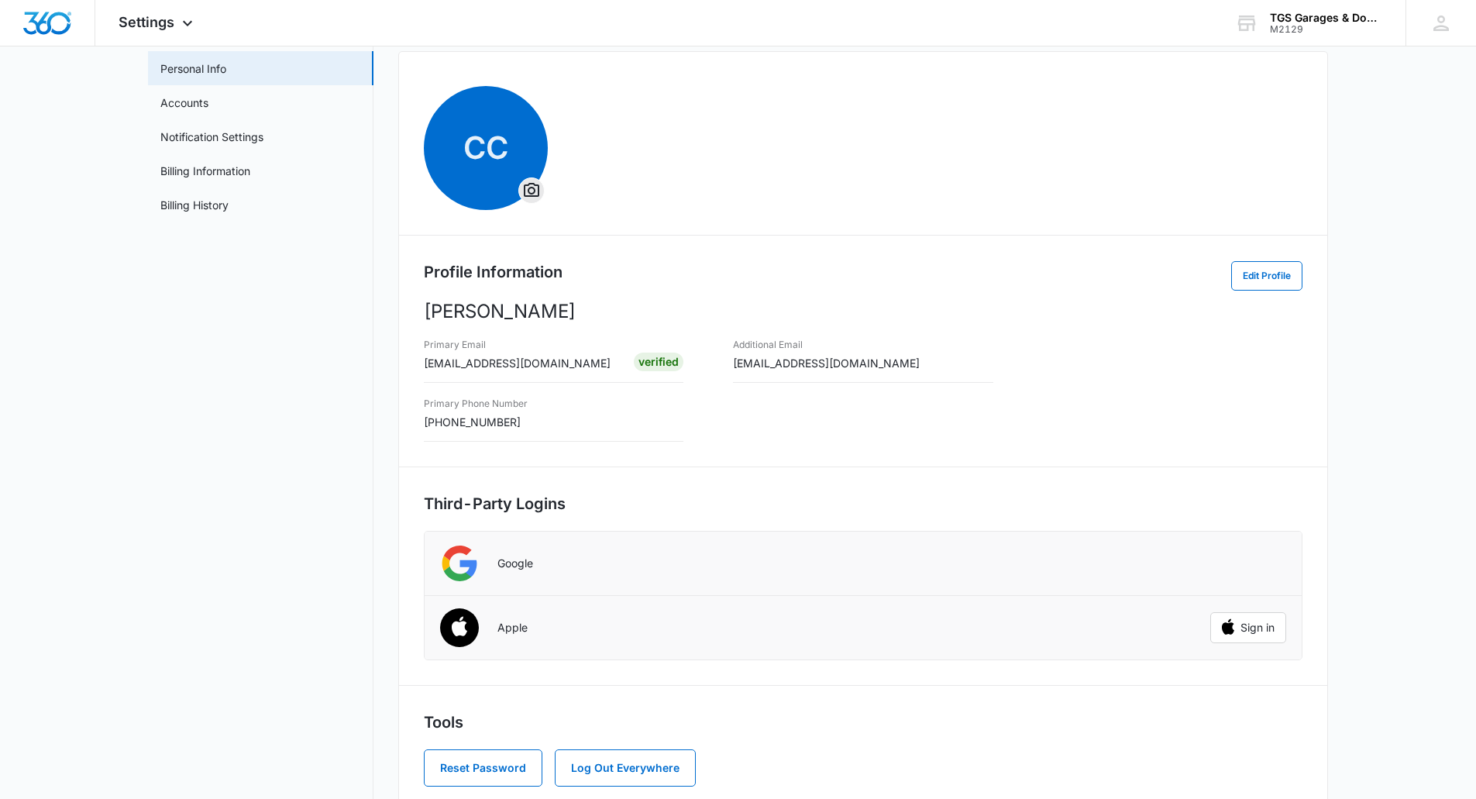
scroll to position [0, 0]
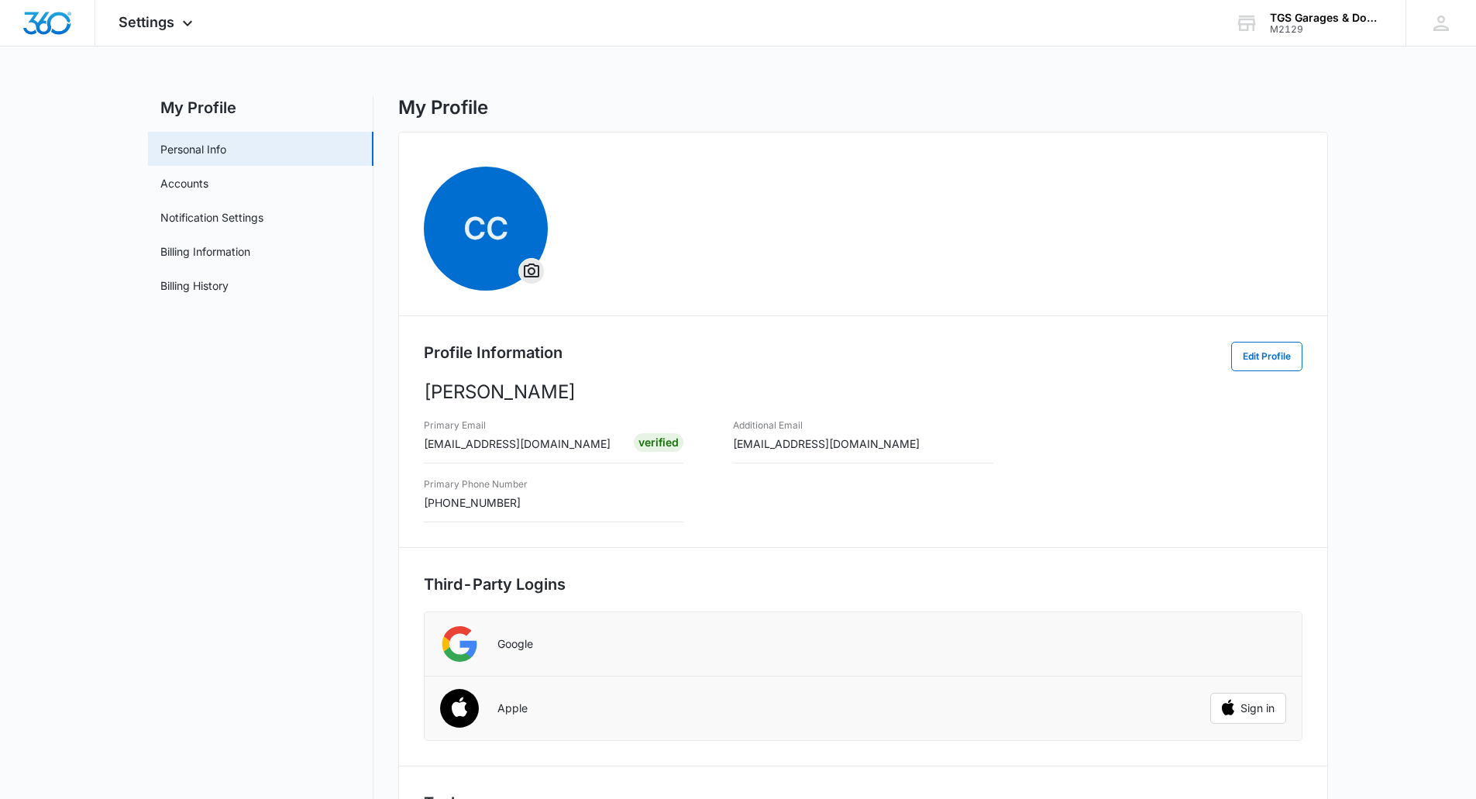
click at [205, 362] on nav "My Profile Personal Info Accounts Notification Settings Billing Information Bil…" at bounding box center [260, 494] width 225 height 796
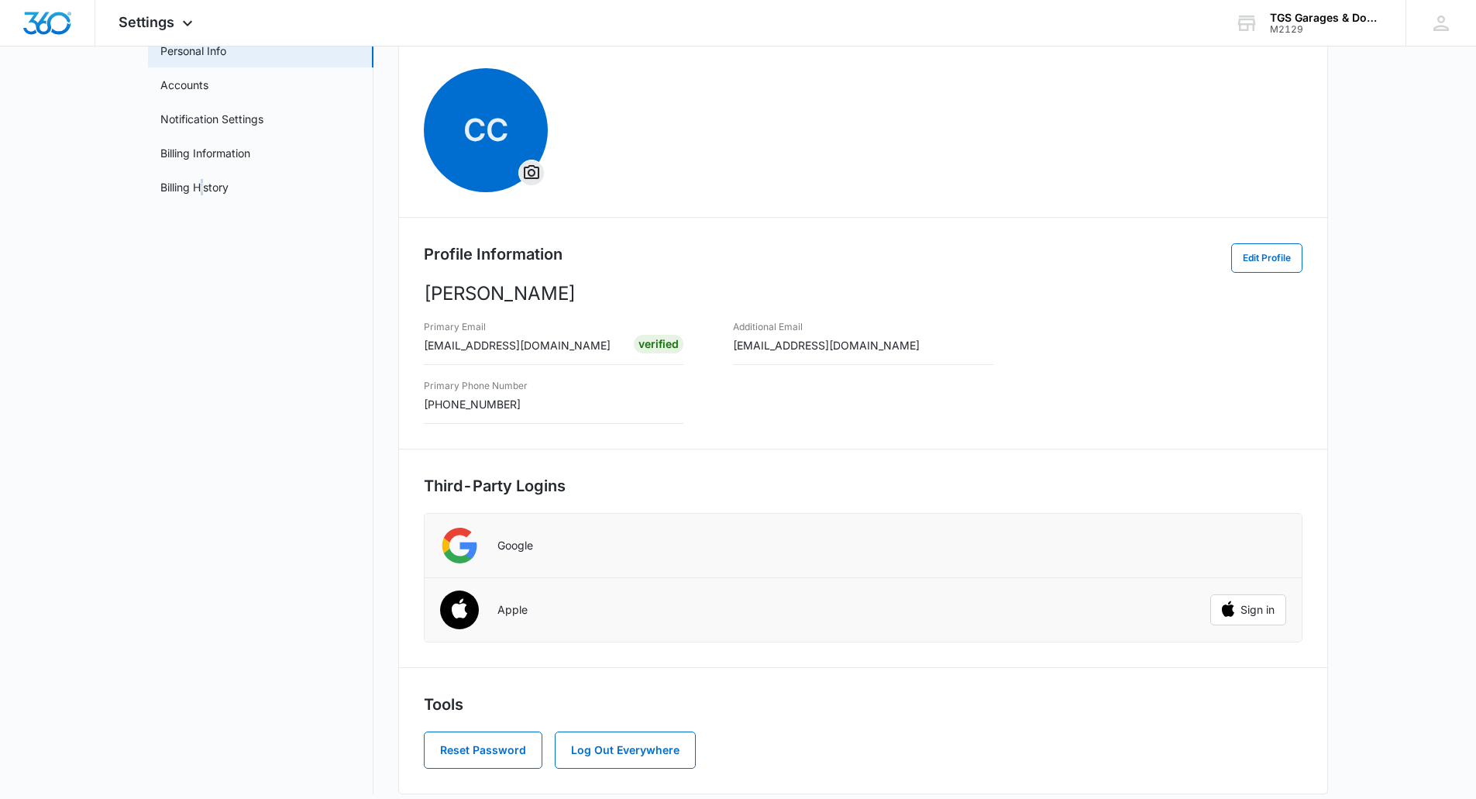
scroll to position [112, 0]
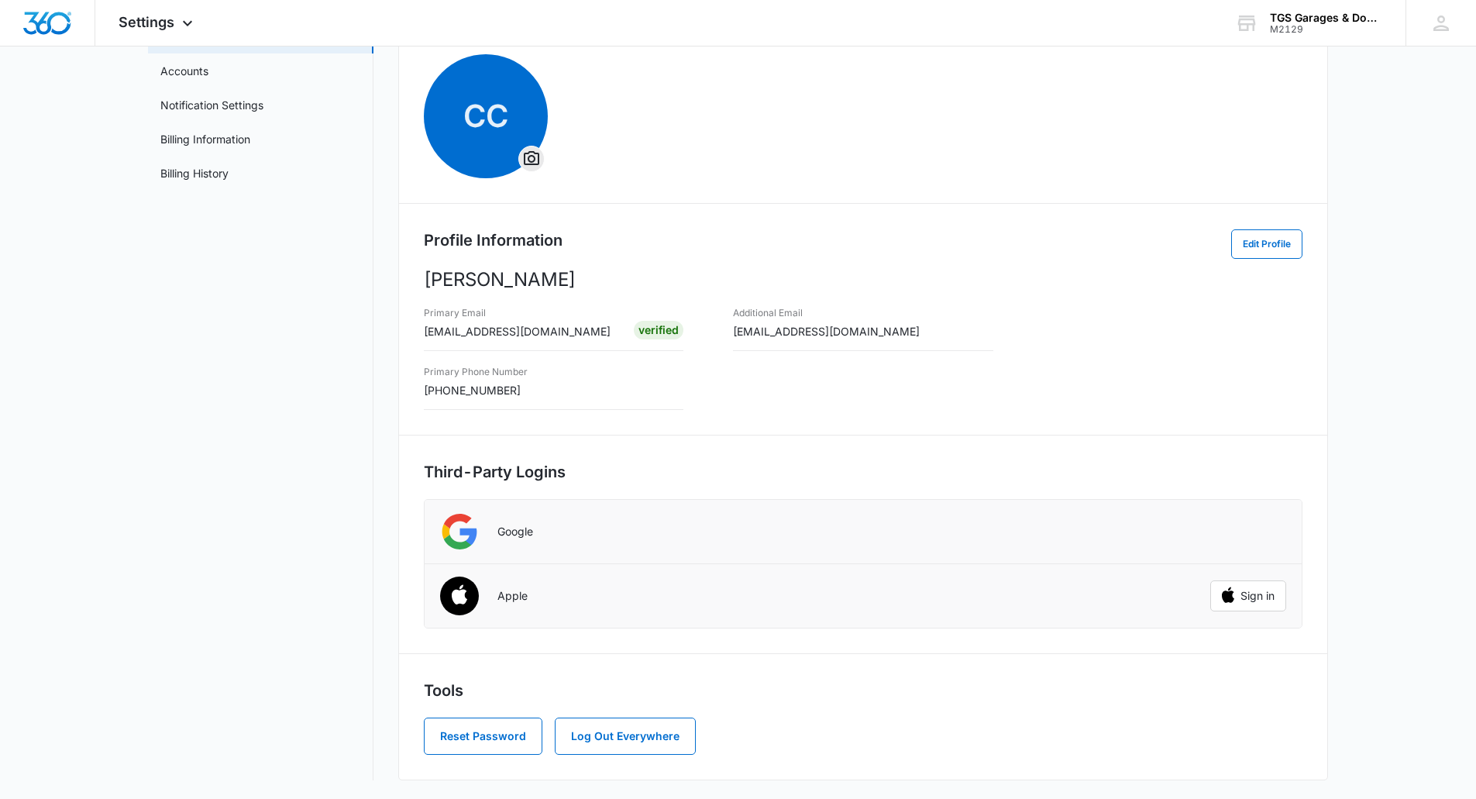
click at [246, 656] on nav "My Profile Personal Info Accounts Notification Settings Billing Information Bil…" at bounding box center [260, 382] width 225 height 796
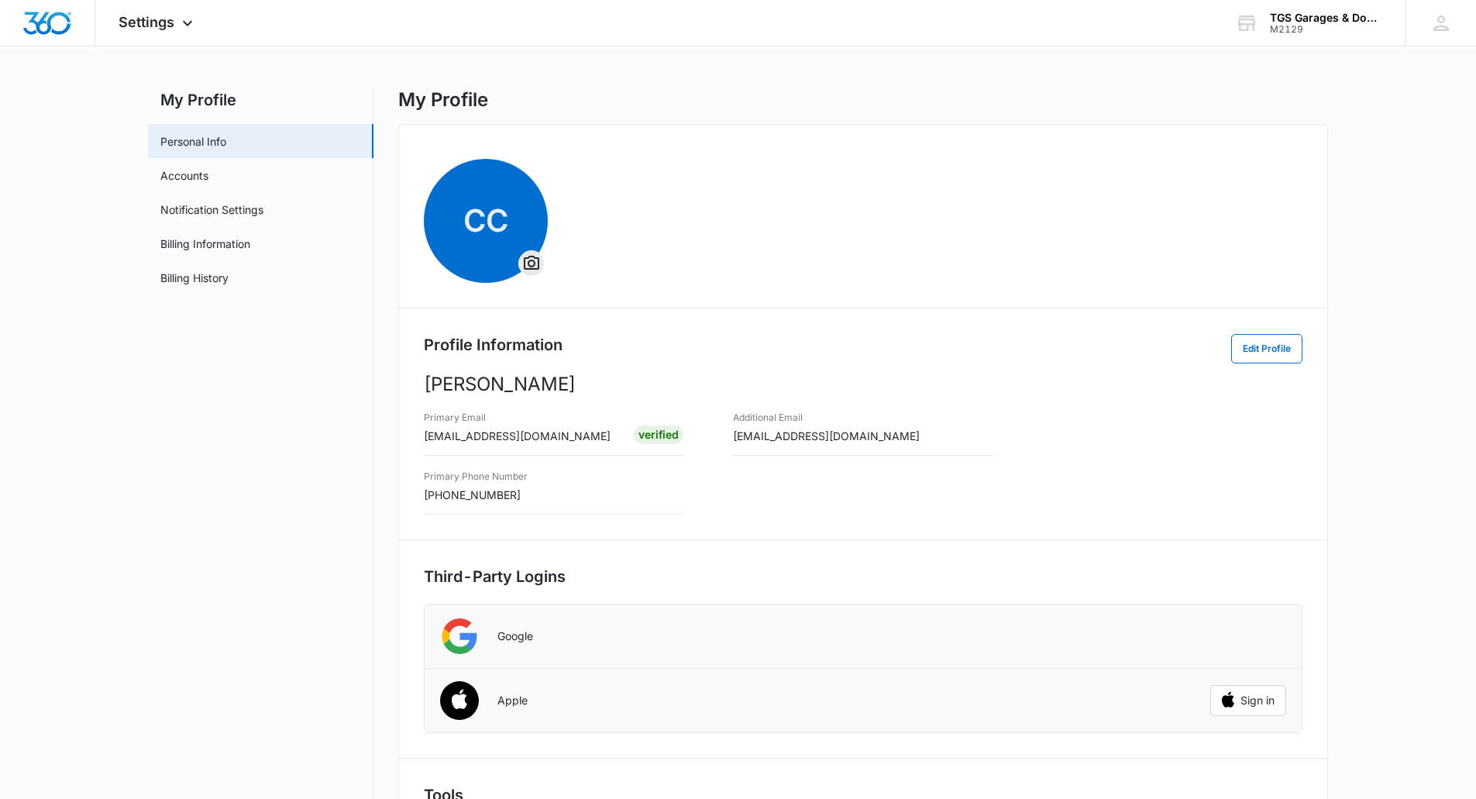
scroll to position [0, 0]
